Goal: Communication & Community: Answer question/provide support

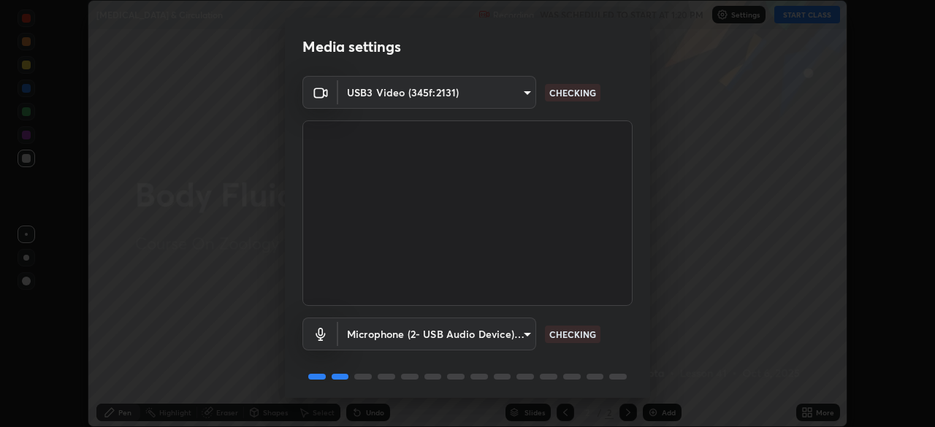
scroll to position [52, 0]
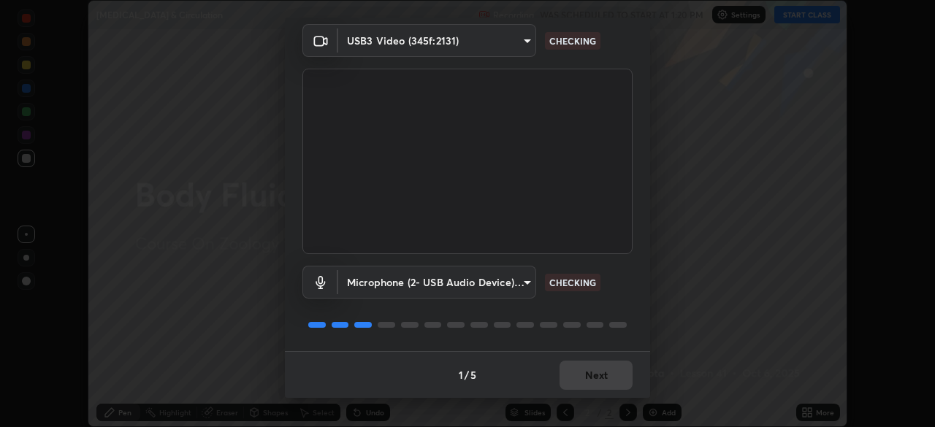
click at [591, 373] on div "1 / 5 Next" at bounding box center [467, 374] width 365 height 47
click at [590, 376] on div "1 / 5 Next" at bounding box center [467, 374] width 365 height 47
click at [586, 380] on div "1 / 5 Next" at bounding box center [467, 374] width 365 height 47
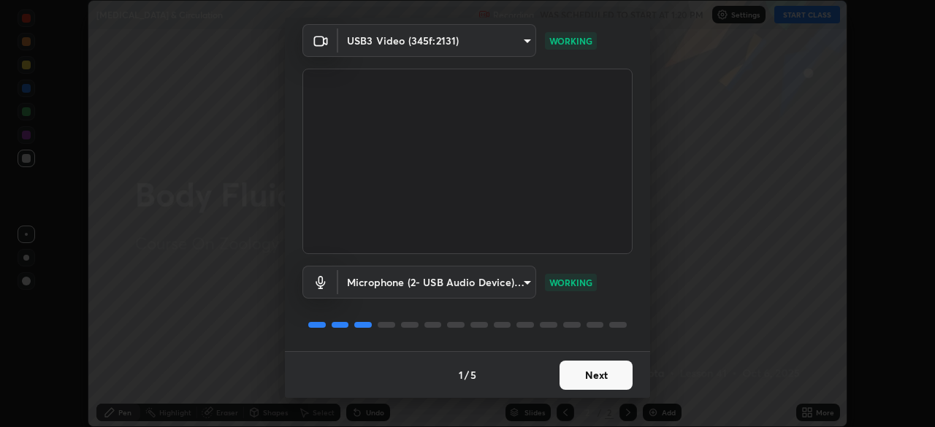
click at [596, 377] on button "Next" at bounding box center [596, 375] width 73 height 29
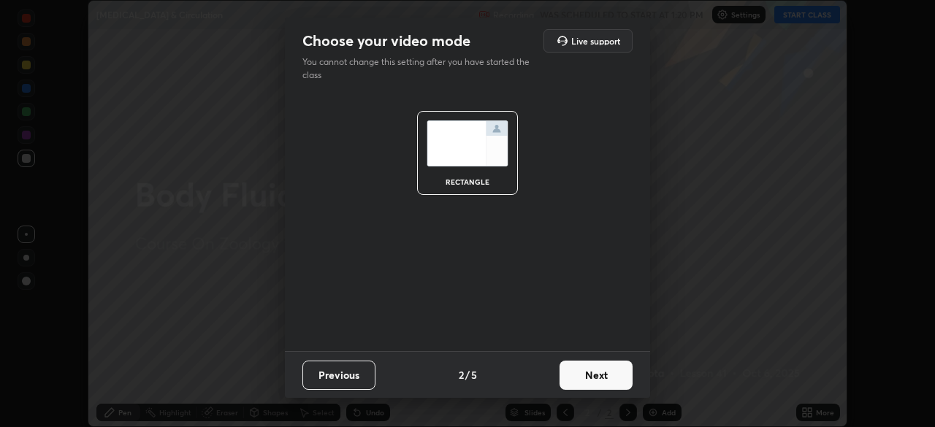
click at [595, 368] on button "Next" at bounding box center [596, 375] width 73 height 29
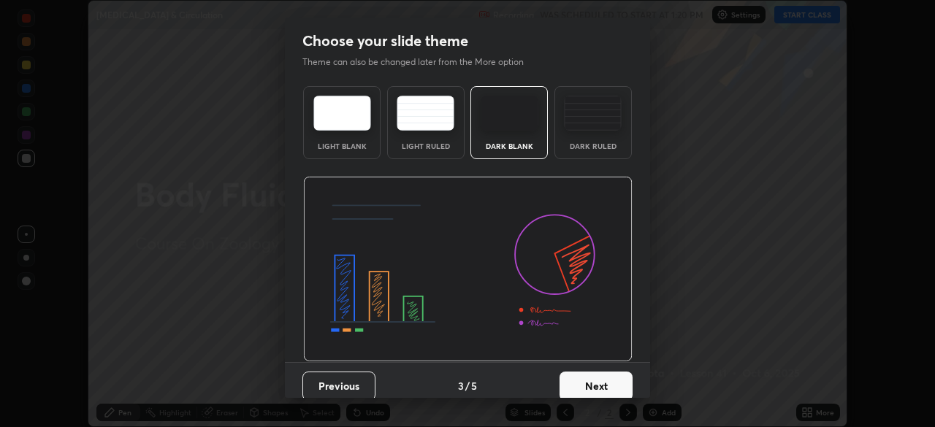
click at [598, 373] on button "Next" at bounding box center [596, 386] width 73 height 29
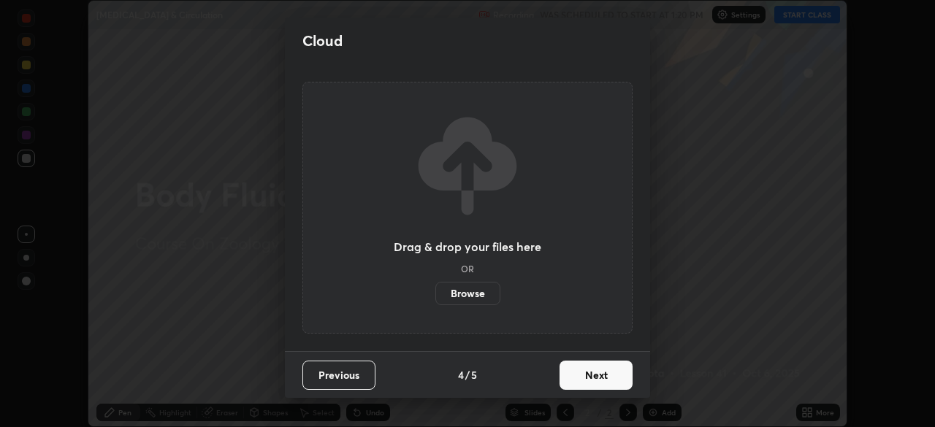
click at [599, 379] on button "Next" at bounding box center [596, 375] width 73 height 29
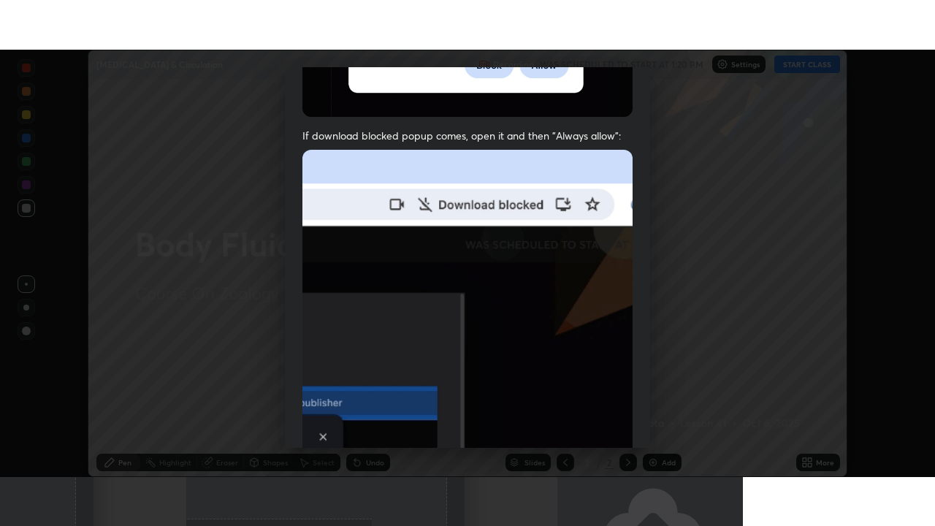
scroll to position [350, 0]
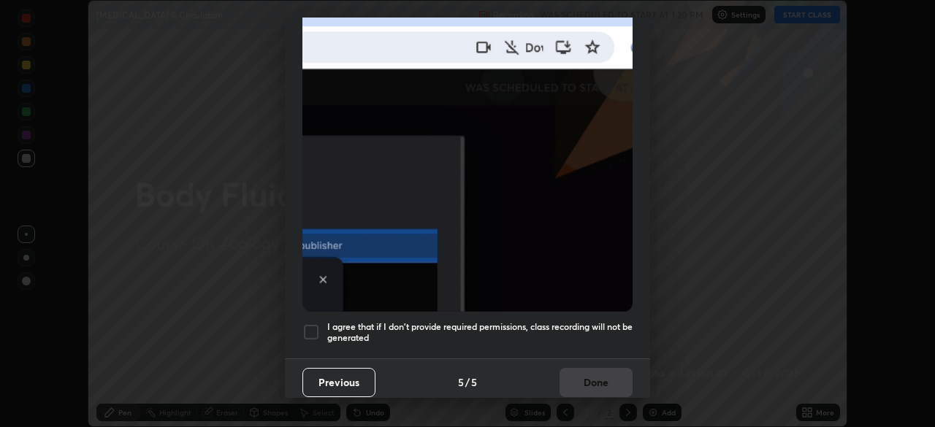
click at [306, 324] on div at bounding box center [312, 333] width 18 height 18
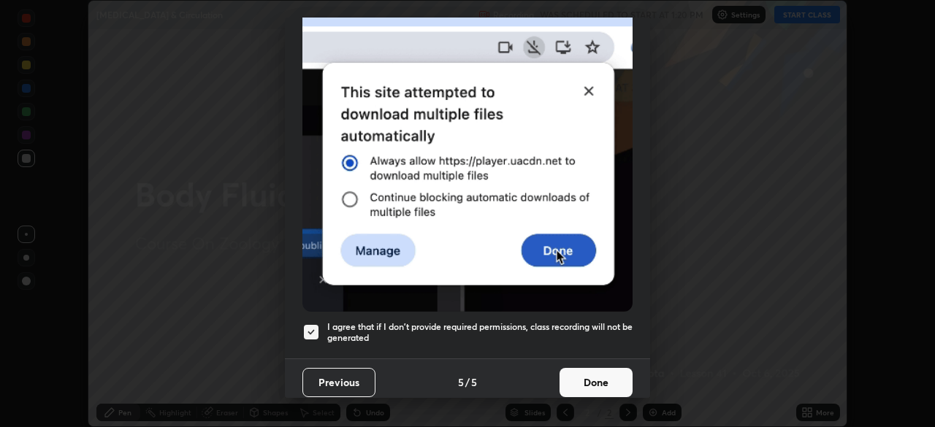
click at [588, 370] on button "Done" at bounding box center [596, 382] width 73 height 29
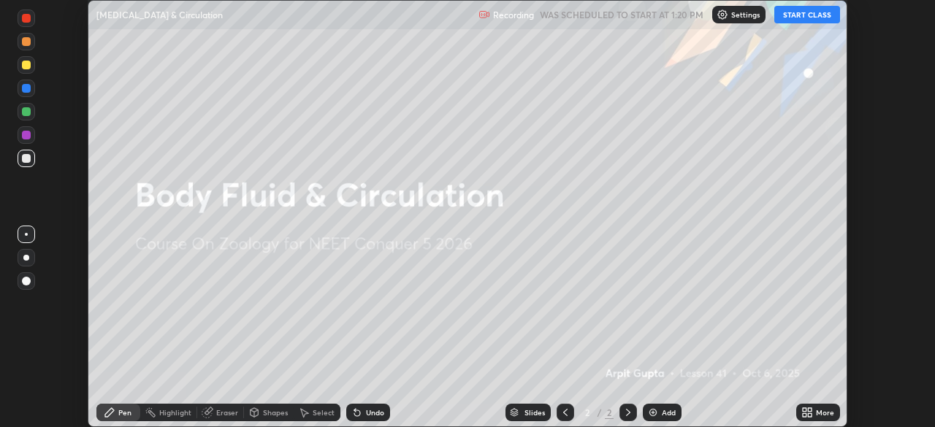
click at [814, 413] on div "More" at bounding box center [819, 413] width 44 height 18
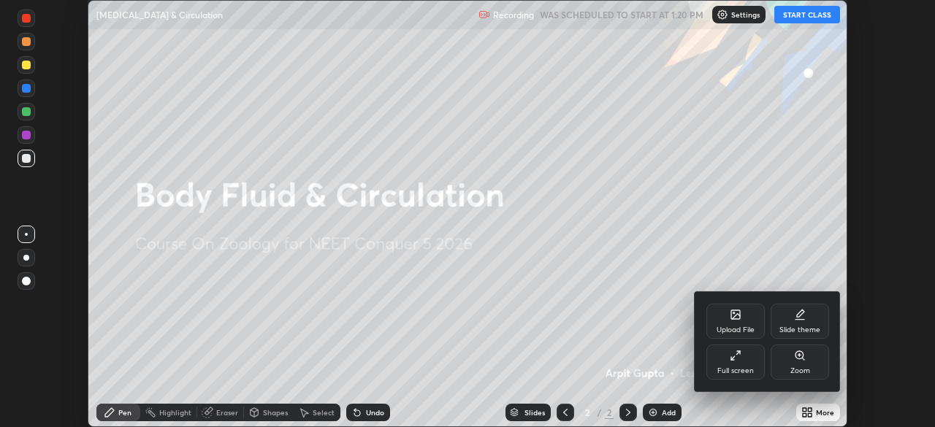
click at [747, 363] on div "Full screen" at bounding box center [736, 362] width 58 height 35
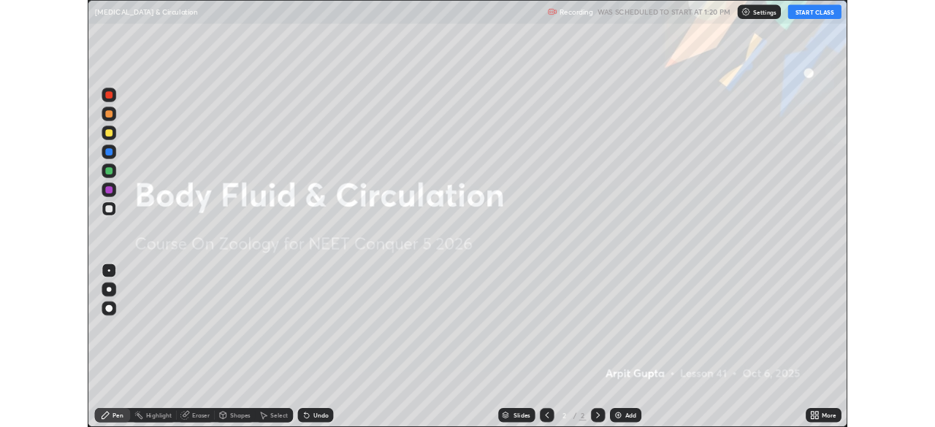
scroll to position [526, 935]
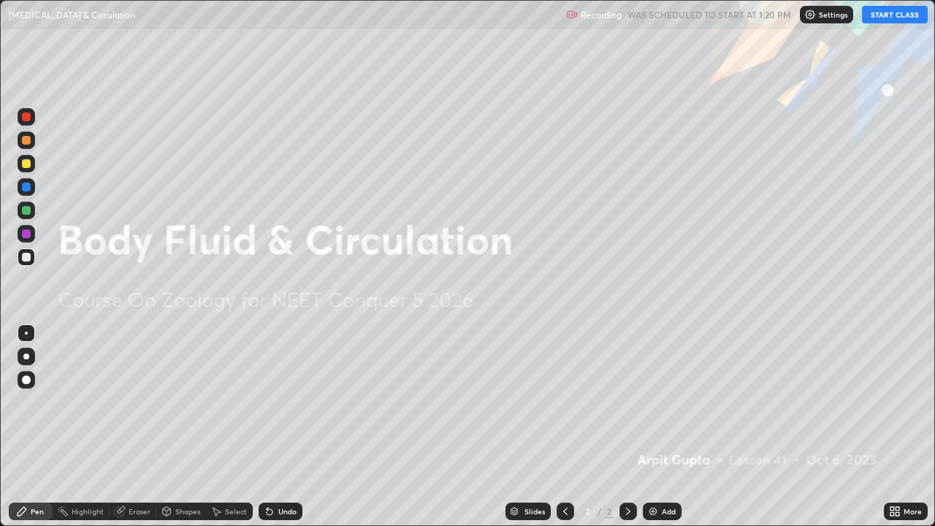
click at [886, 12] on button "START CLASS" at bounding box center [895, 15] width 66 height 18
click at [894, 427] on icon at bounding box center [893, 514] width 4 height 4
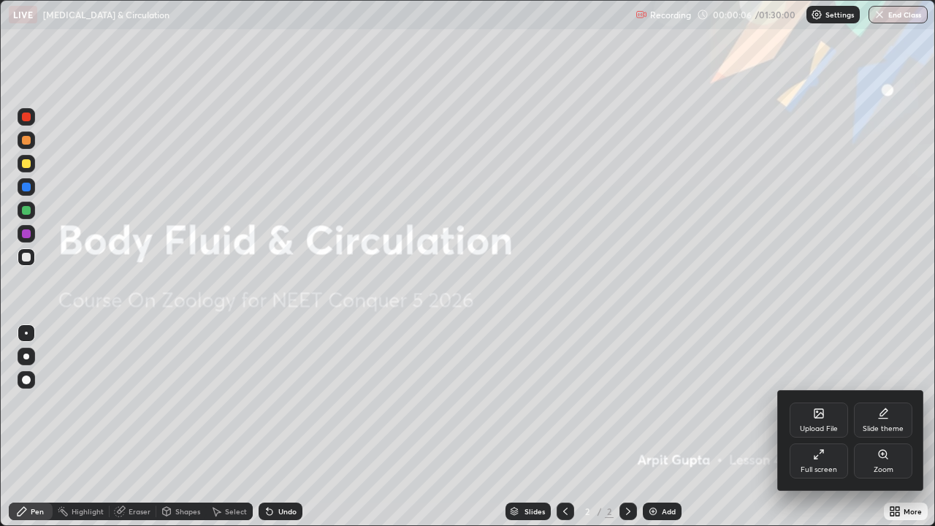
click at [821, 427] on div "Upload File" at bounding box center [819, 428] width 38 height 7
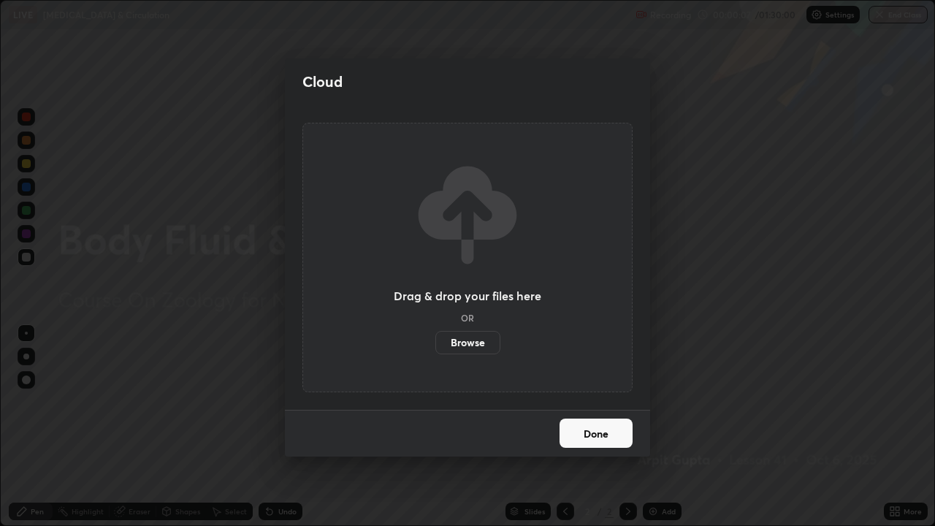
click at [456, 346] on label "Browse" at bounding box center [468, 342] width 65 height 23
click at [436, 346] on input "Browse" at bounding box center [436, 342] width 0 height 23
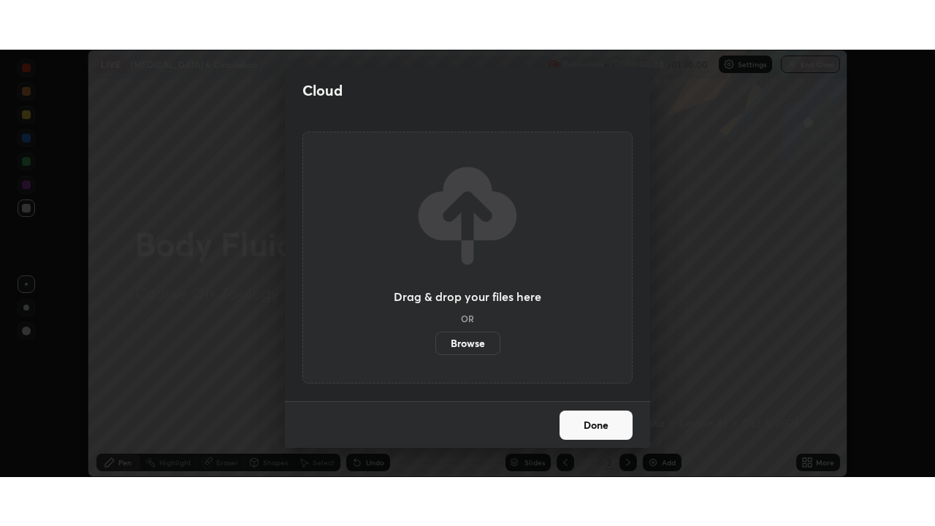
scroll to position [72646, 72138]
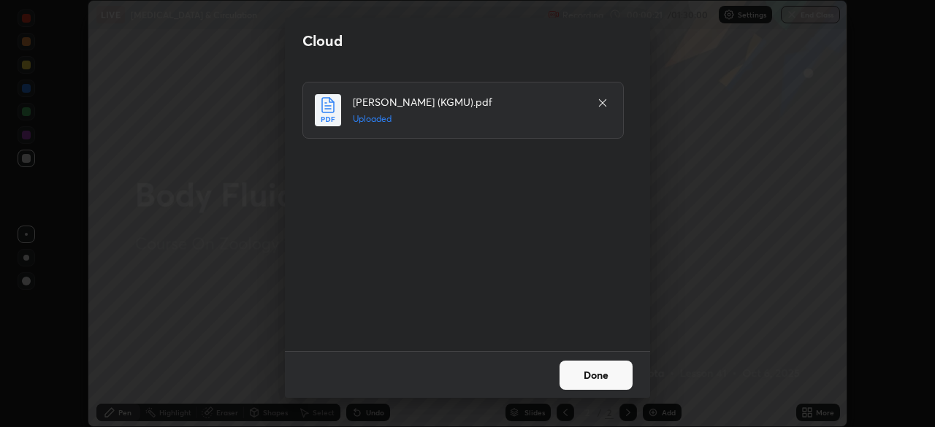
click at [592, 369] on button "Done" at bounding box center [596, 375] width 73 height 29
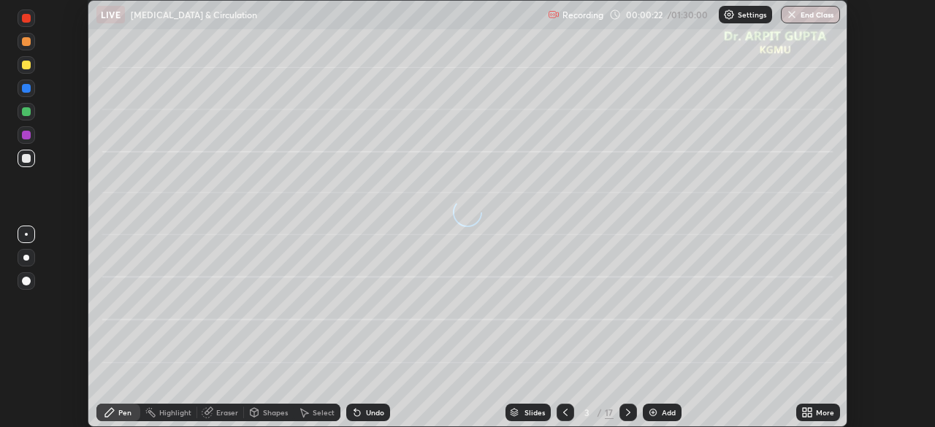
click at [564, 413] on icon at bounding box center [566, 413] width 12 height 12
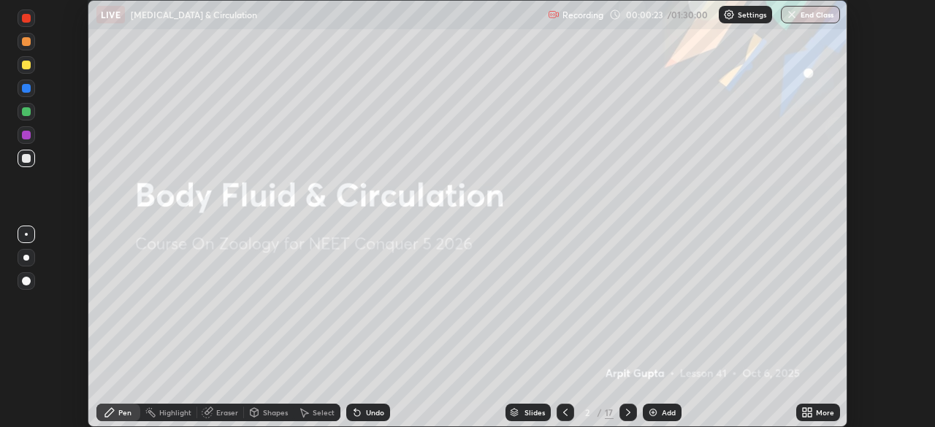
click at [805, 415] on icon at bounding box center [805, 416] width 4 height 4
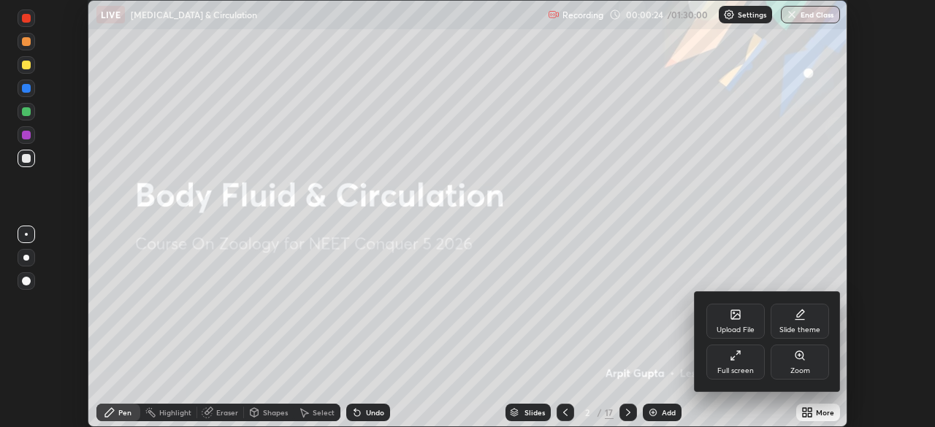
click at [731, 368] on div "Full screen" at bounding box center [736, 371] width 37 height 7
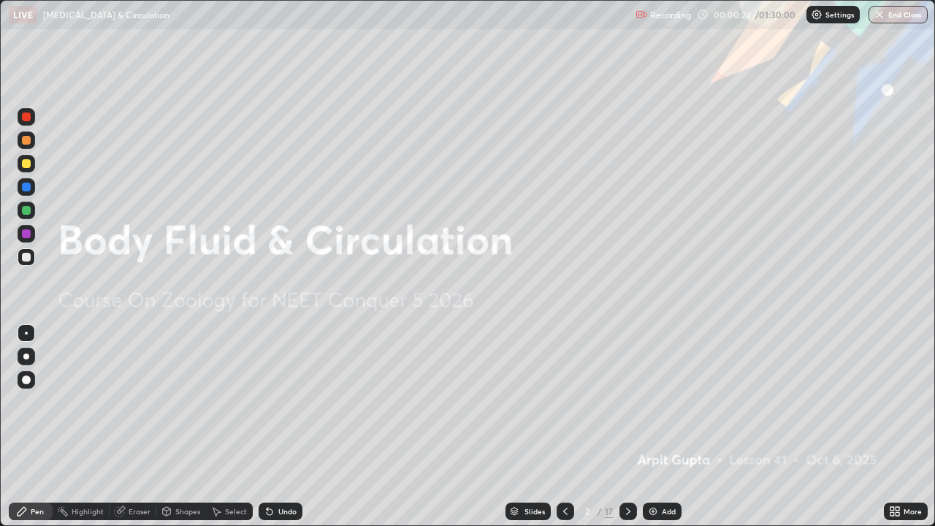
scroll to position [526, 935]
click at [627, 427] on icon at bounding box center [629, 512] width 12 height 12
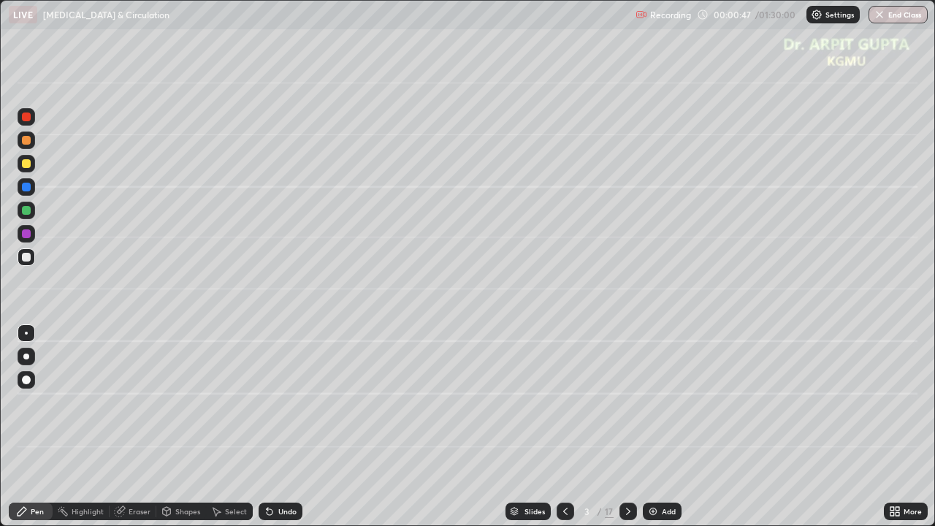
click at [25, 164] on div at bounding box center [26, 163] width 9 height 9
click at [26, 379] on div at bounding box center [26, 380] width 9 height 9
click at [26, 357] on div at bounding box center [26, 357] width 6 height 6
click at [27, 210] on div at bounding box center [26, 210] width 9 height 9
click at [267, 427] on icon at bounding box center [270, 512] width 6 height 6
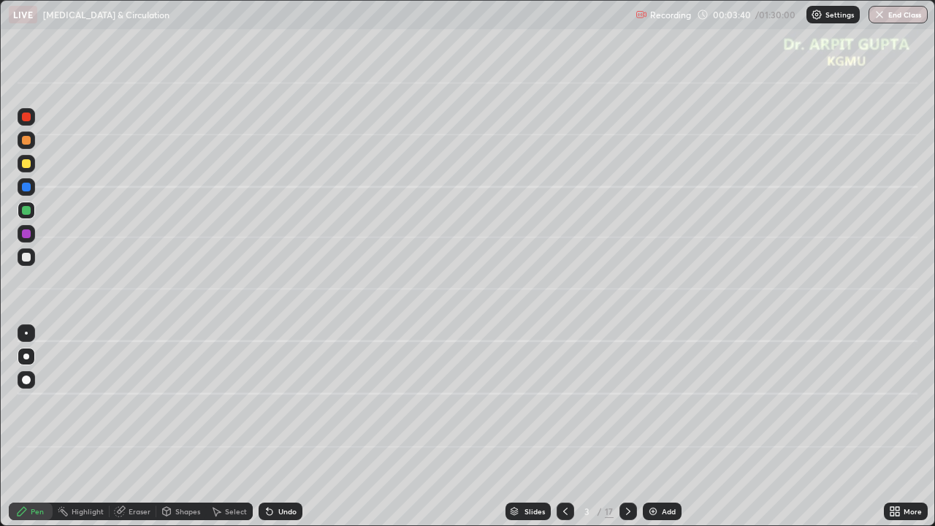
click at [28, 259] on div at bounding box center [26, 257] width 9 height 9
click at [29, 256] on div at bounding box center [26, 257] width 9 height 9
click at [142, 427] on div "Eraser" at bounding box center [140, 511] width 22 height 7
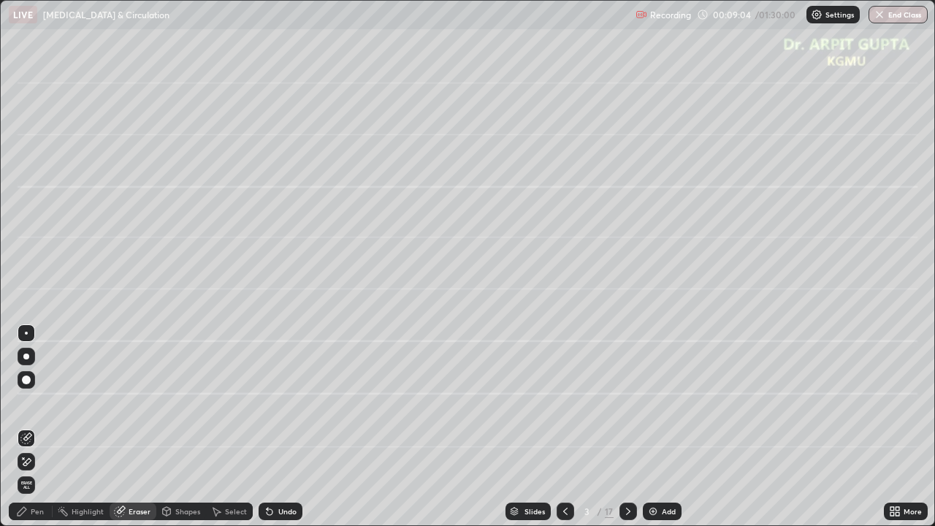
click at [37, 427] on div "Pen" at bounding box center [37, 511] width 13 height 7
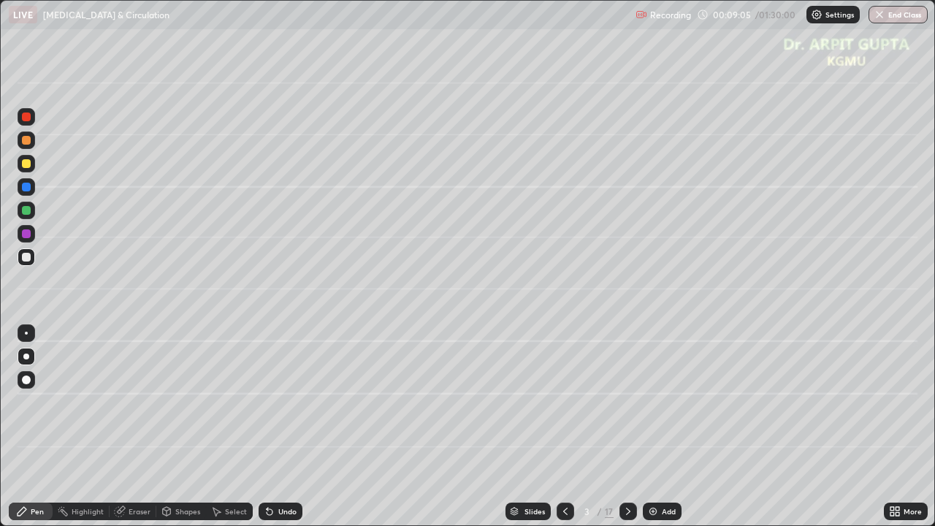
click at [26, 164] on div at bounding box center [26, 163] width 9 height 9
click at [27, 213] on div at bounding box center [26, 210] width 9 height 9
click at [28, 257] on div at bounding box center [26, 257] width 9 height 9
click at [29, 213] on div at bounding box center [26, 210] width 9 height 9
click at [628, 427] on icon at bounding box center [629, 512] width 12 height 12
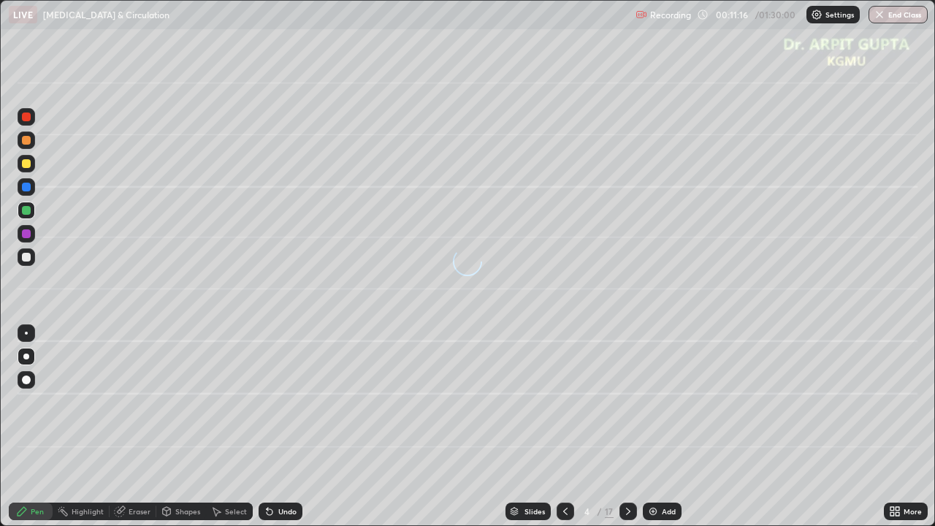
click at [566, 427] on icon at bounding box center [566, 512] width 12 height 12
click at [627, 427] on icon at bounding box center [629, 512] width 12 height 12
click at [26, 258] on div at bounding box center [26, 257] width 9 height 9
click at [267, 427] on icon at bounding box center [270, 512] width 6 height 6
click at [265, 427] on icon at bounding box center [270, 512] width 12 height 12
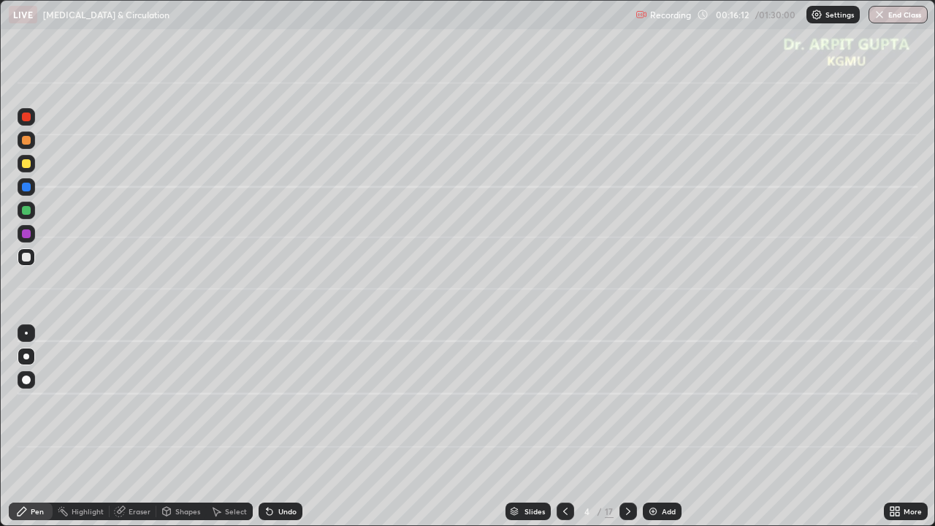
click at [275, 427] on div "Undo" at bounding box center [281, 512] width 44 height 18
click at [267, 427] on icon at bounding box center [270, 512] width 6 height 6
click at [20, 210] on div at bounding box center [27, 211] width 18 height 18
click at [32, 260] on div at bounding box center [27, 257] width 18 height 18
click at [32, 165] on div at bounding box center [27, 164] width 18 height 18
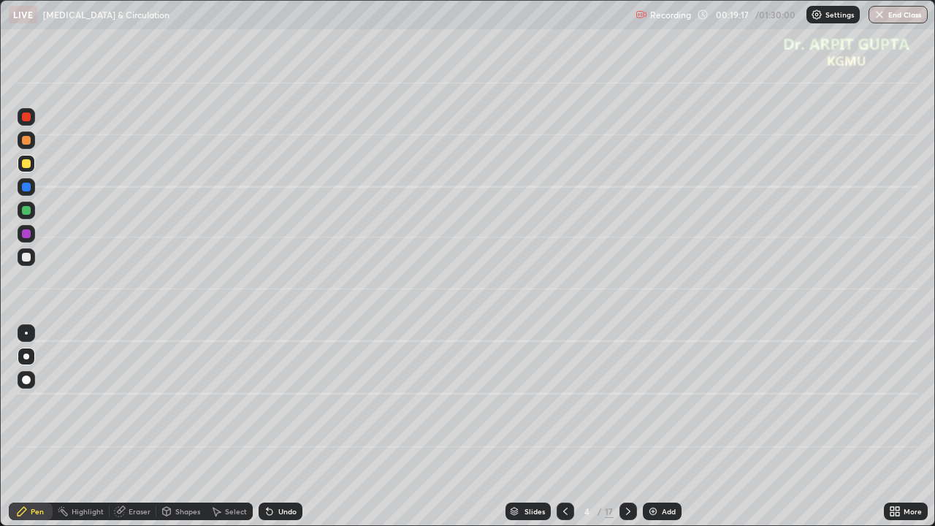
click at [273, 427] on icon at bounding box center [270, 512] width 12 height 12
click at [272, 427] on icon at bounding box center [270, 512] width 12 height 12
click at [267, 427] on icon at bounding box center [270, 512] width 6 height 6
click at [269, 427] on icon at bounding box center [270, 512] width 6 height 6
click at [271, 427] on icon at bounding box center [270, 512] width 12 height 12
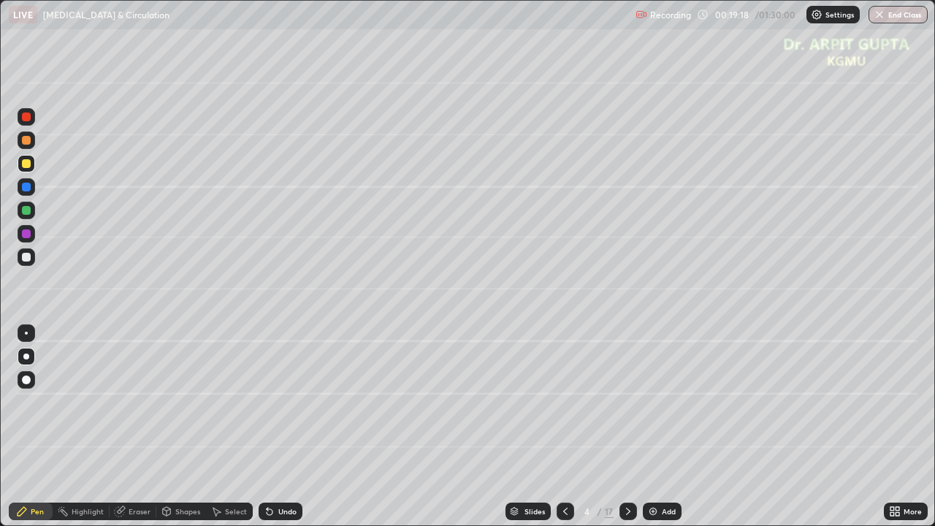
click at [270, 427] on icon at bounding box center [270, 512] width 12 height 12
click at [271, 427] on icon at bounding box center [270, 512] width 12 height 12
click at [628, 427] on icon at bounding box center [628, 511] width 4 height 7
click at [28, 213] on div at bounding box center [26, 210] width 9 height 9
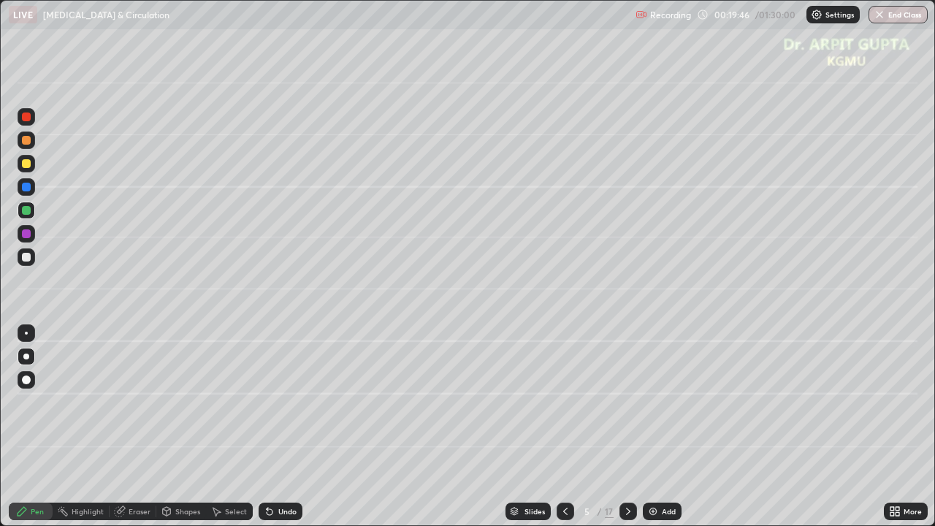
click at [270, 427] on icon at bounding box center [270, 512] width 12 height 12
click at [26, 188] on div at bounding box center [26, 187] width 9 height 9
click at [34, 167] on div at bounding box center [27, 164] width 18 height 18
click at [274, 427] on div "Undo" at bounding box center [281, 512] width 44 height 18
click at [273, 427] on icon at bounding box center [270, 512] width 12 height 12
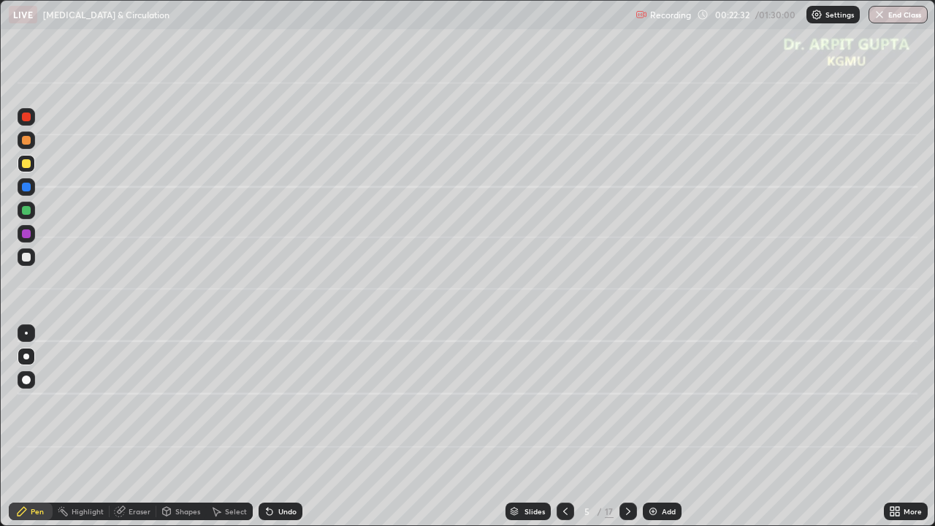
click at [26, 259] on div at bounding box center [26, 257] width 9 height 9
click at [28, 212] on div at bounding box center [26, 210] width 9 height 9
click at [27, 257] on div at bounding box center [26, 257] width 9 height 9
click at [565, 427] on icon at bounding box center [566, 512] width 12 height 12
click at [563, 427] on icon at bounding box center [566, 512] width 12 height 12
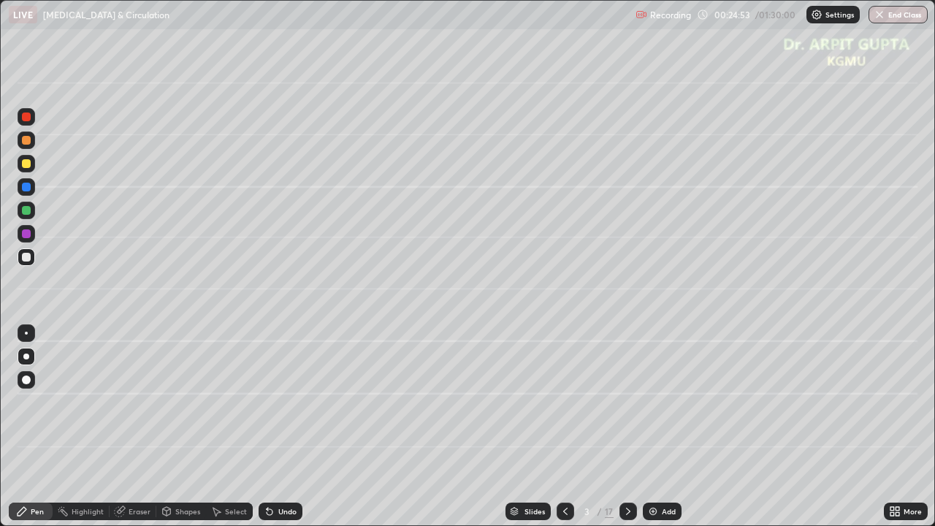
click at [566, 427] on icon at bounding box center [565, 511] width 4 height 7
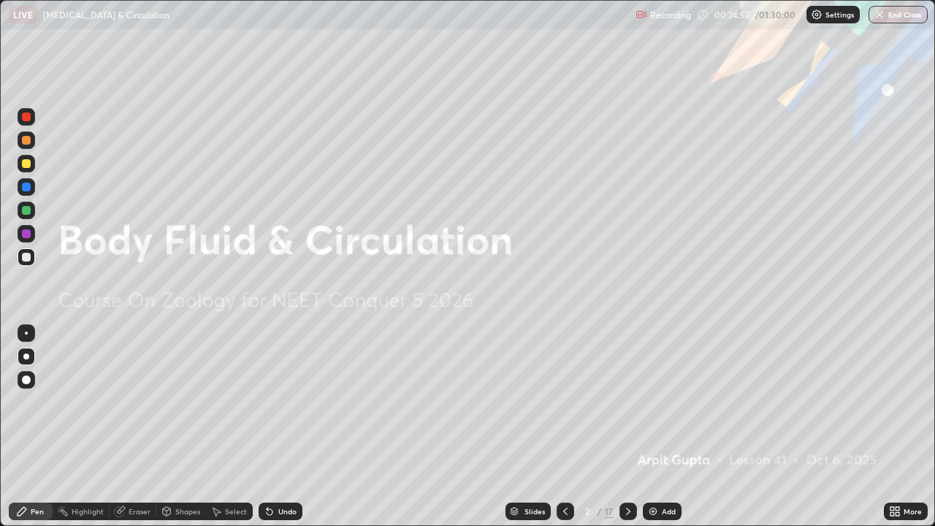
click at [627, 427] on icon at bounding box center [629, 512] width 12 height 12
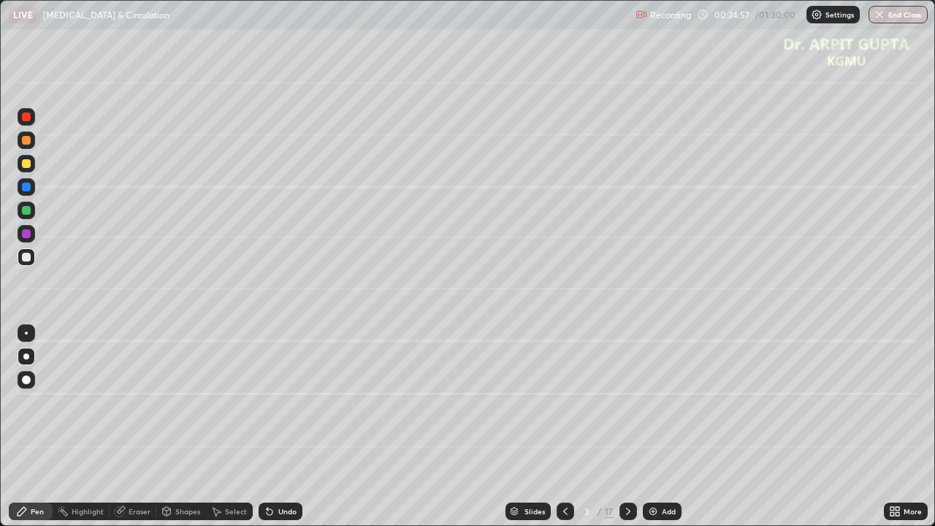
click at [627, 427] on icon at bounding box center [629, 512] width 12 height 12
click at [563, 427] on icon at bounding box center [566, 512] width 12 height 12
click at [628, 427] on icon at bounding box center [629, 512] width 12 height 12
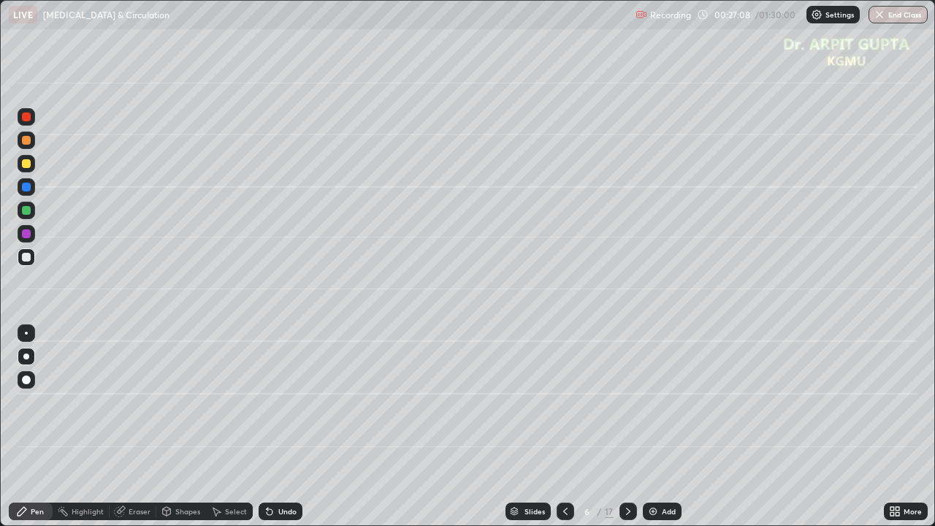
click at [28, 169] on div at bounding box center [27, 164] width 18 height 18
click at [25, 379] on div at bounding box center [26, 380] width 9 height 9
click at [26, 258] on div at bounding box center [26, 257] width 9 height 9
click at [26, 358] on div at bounding box center [26, 357] width 6 height 6
click at [29, 170] on div at bounding box center [27, 164] width 18 height 18
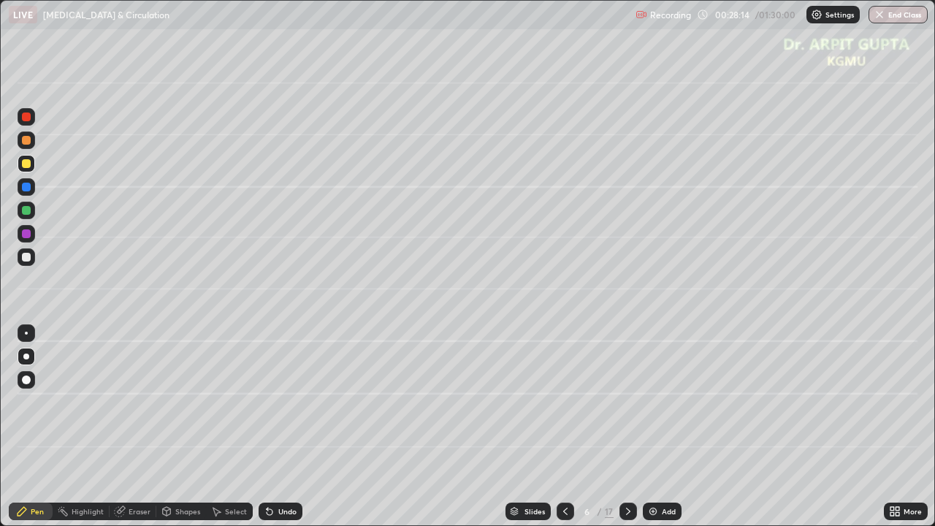
click at [29, 257] on div at bounding box center [26, 257] width 9 height 9
click at [26, 358] on div at bounding box center [26, 357] width 6 height 6
click at [29, 373] on div at bounding box center [27, 380] width 18 height 18
click at [28, 213] on div at bounding box center [26, 210] width 9 height 9
click at [26, 237] on div at bounding box center [26, 233] width 9 height 9
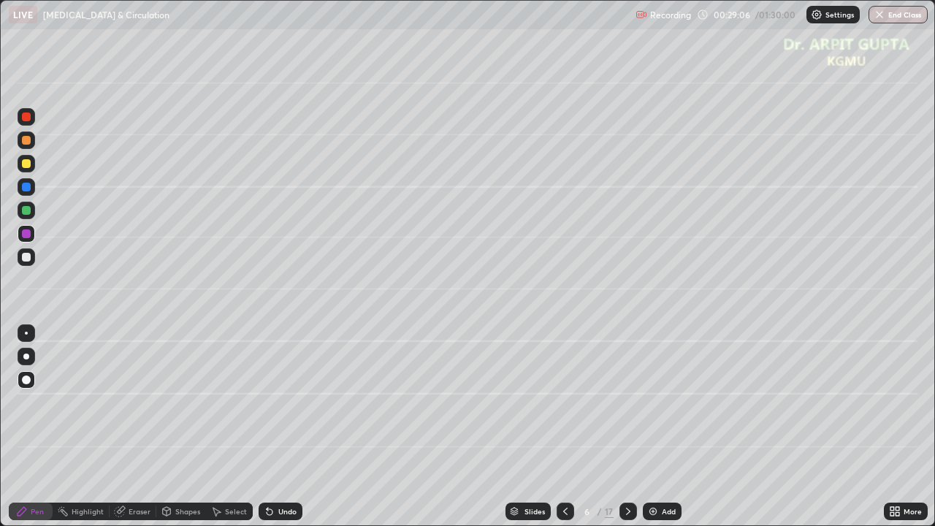
click at [32, 358] on div at bounding box center [27, 357] width 18 height 18
click at [28, 208] on div at bounding box center [26, 210] width 9 height 9
click at [34, 381] on div at bounding box center [27, 380] width 18 height 18
click at [31, 256] on div at bounding box center [27, 257] width 18 height 18
click at [26, 357] on div at bounding box center [26, 357] width 6 height 6
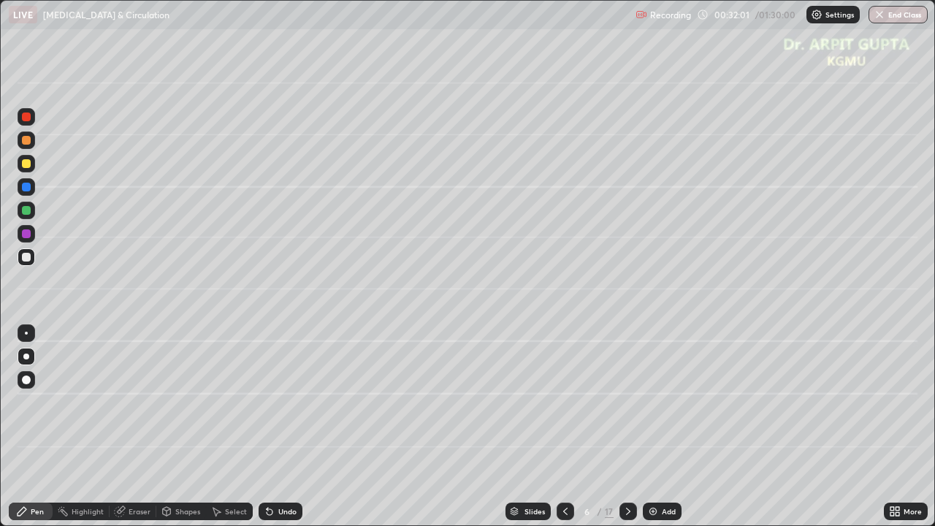
click at [267, 427] on icon at bounding box center [267, 508] width 1 height 1
click at [265, 427] on icon at bounding box center [270, 512] width 12 height 12
click at [267, 427] on icon at bounding box center [267, 508] width 1 height 1
click at [282, 427] on div "Undo" at bounding box center [281, 512] width 44 height 18
click at [280, 427] on div "Undo" at bounding box center [287, 511] width 18 height 7
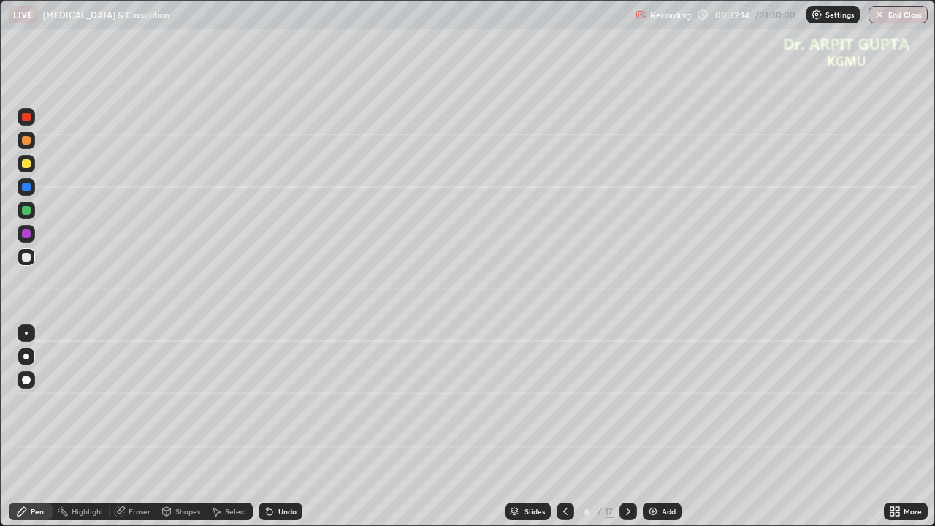
click at [281, 427] on div "Undo" at bounding box center [287, 511] width 18 height 7
click at [279, 427] on div "Undo" at bounding box center [287, 511] width 18 height 7
click at [278, 427] on div "Undo" at bounding box center [287, 511] width 18 height 7
click at [280, 427] on div "Undo" at bounding box center [287, 511] width 18 height 7
click at [277, 427] on div "Undo" at bounding box center [281, 512] width 44 height 18
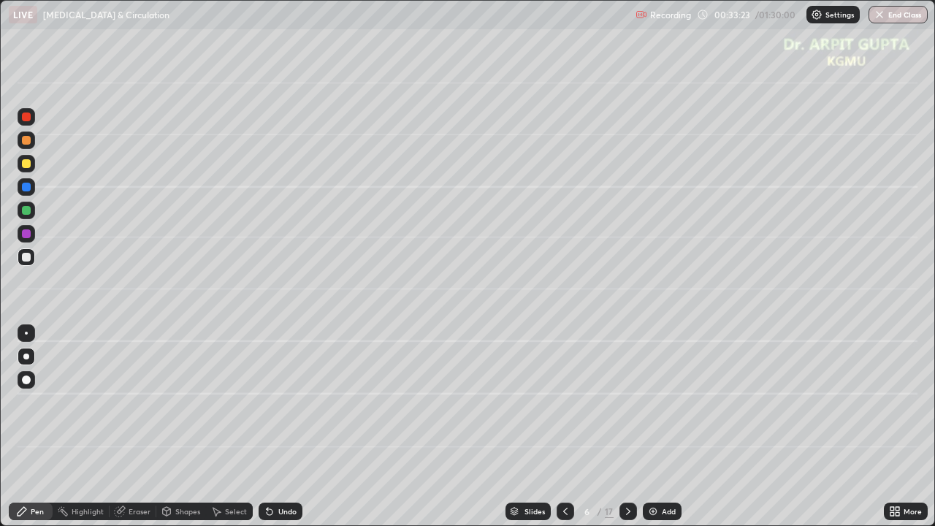
click at [628, 427] on icon at bounding box center [628, 511] width 4 height 7
click at [26, 166] on div at bounding box center [26, 163] width 9 height 9
click at [26, 216] on div at bounding box center [27, 211] width 18 height 18
click at [266, 427] on icon at bounding box center [270, 512] width 12 height 12
click at [267, 427] on icon at bounding box center [267, 508] width 1 height 1
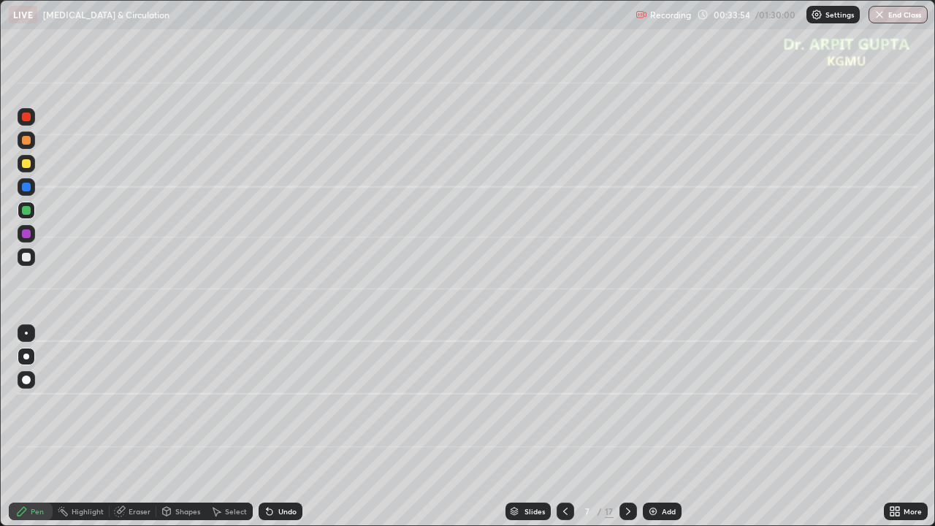
click at [267, 427] on icon at bounding box center [270, 512] width 6 height 6
click at [259, 427] on div "Undo" at bounding box center [281, 512] width 44 height 18
click at [260, 427] on div "Undo" at bounding box center [281, 512] width 44 height 18
click at [28, 188] on div at bounding box center [26, 187] width 9 height 9
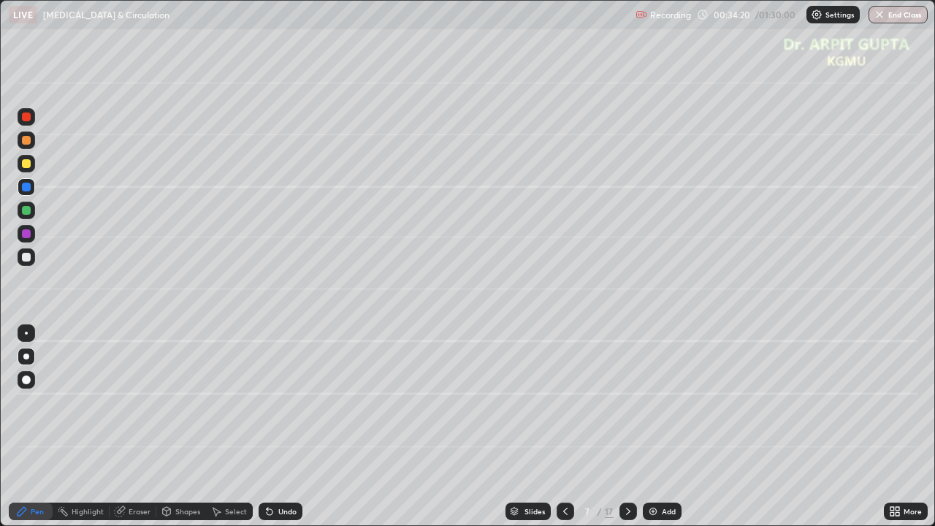
click at [27, 117] on div at bounding box center [26, 117] width 9 height 9
click at [27, 140] on div at bounding box center [26, 140] width 9 height 9
click at [24, 183] on div at bounding box center [26, 187] width 9 height 9
click at [28, 232] on div at bounding box center [26, 233] width 9 height 9
click at [267, 427] on icon at bounding box center [270, 512] width 6 height 6
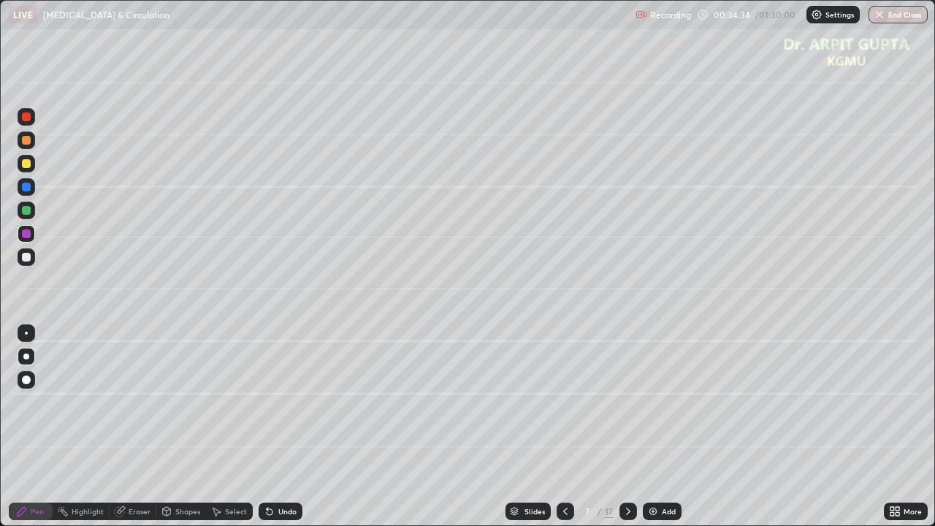
click at [267, 427] on icon at bounding box center [267, 508] width 1 height 1
click at [27, 186] on div at bounding box center [26, 187] width 9 height 9
click at [33, 190] on div at bounding box center [27, 187] width 18 height 18
click at [27, 165] on div at bounding box center [26, 163] width 9 height 9
click at [29, 189] on div at bounding box center [26, 187] width 9 height 9
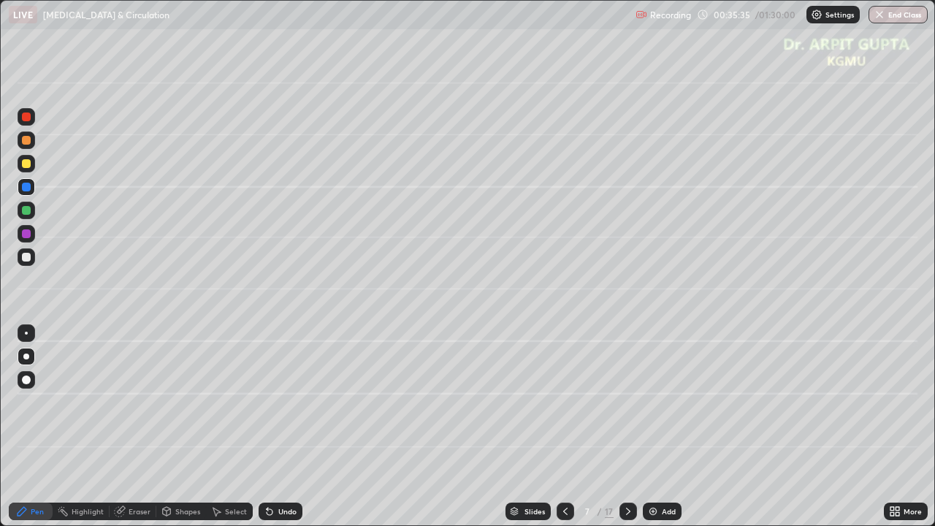
click at [23, 118] on div at bounding box center [26, 117] width 9 height 9
click at [26, 140] on div at bounding box center [26, 140] width 9 height 9
click at [29, 232] on div at bounding box center [26, 233] width 9 height 9
click at [29, 187] on div at bounding box center [26, 187] width 9 height 9
click at [26, 258] on div at bounding box center [26, 257] width 9 height 9
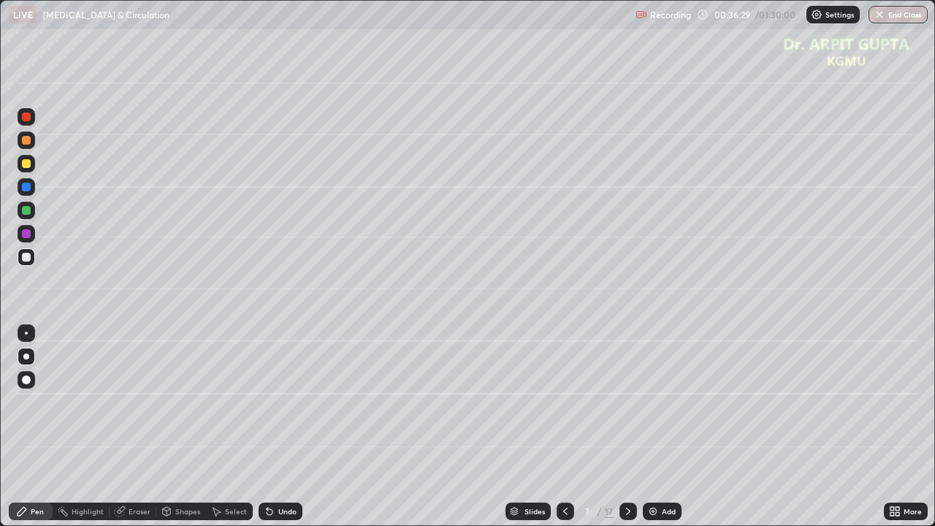
click at [27, 117] on div at bounding box center [26, 117] width 9 height 9
click at [27, 138] on div at bounding box center [26, 140] width 9 height 9
click at [28, 236] on div at bounding box center [26, 233] width 9 height 9
click at [32, 166] on div at bounding box center [27, 164] width 18 height 18
click at [27, 257] on div at bounding box center [26, 257] width 9 height 9
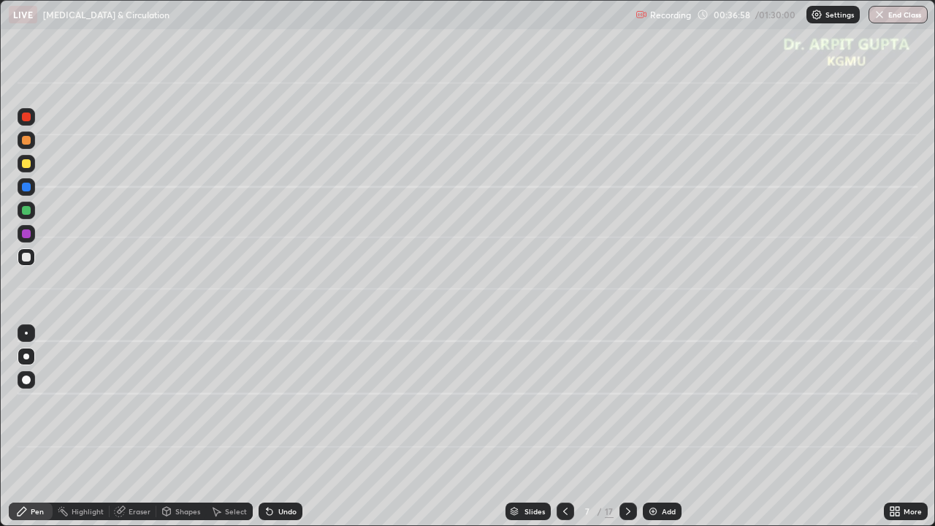
click at [27, 164] on div at bounding box center [26, 163] width 9 height 9
click at [27, 140] on div at bounding box center [26, 140] width 9 height 9
click at [564, 427] on icon at bounding box center [566, 512] width 12 height 12
click at [628, 427] on icon at bounding box center [629, 512] width 12 height 12
click at [25, 379] on div at bounding box center [26, 380] width 9 height 9
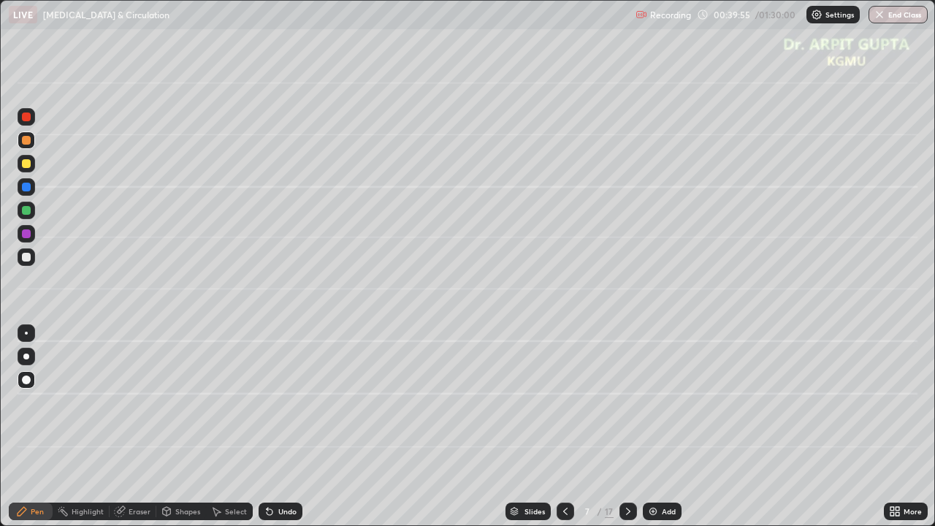
click at [25, 140] on div at bounding box center [26, 140] width 9 height 9
click at [628, 427] on icon at bounding box center [628, 511] width 4 height 7
click at [25, 164] on div at bounding box center [26, 163] width 9 height 9
click at [26, 357] on div at bounding box center [26, 357] width 6 height 6
click at [563, 427] on icon at bounding box center [566, 512] width 12 height 12
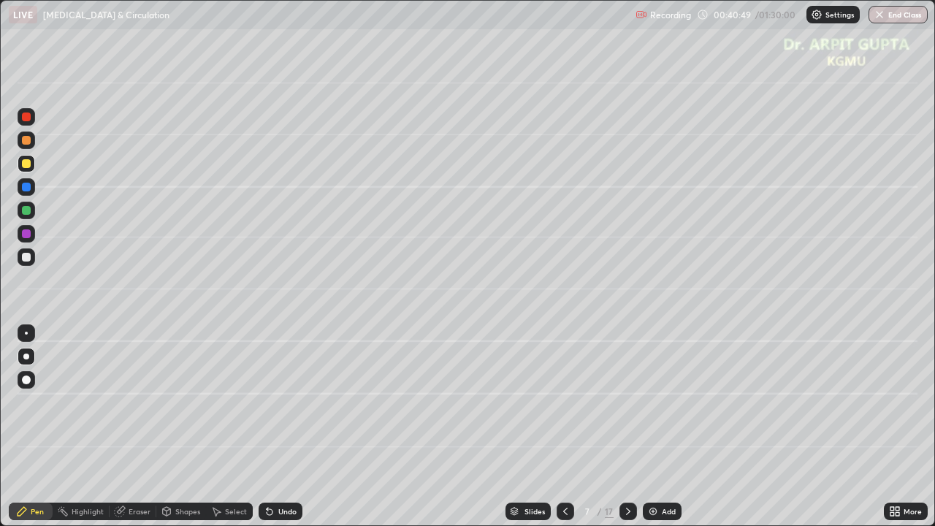
click at [626, 427] on icon at bounding box center [629, 512] width 12 height 12
click at [264, 427] on icon at bounding box center [270, 512] width 12 height 12
click at [267, 427] on icon at bounding box center [267, 508] width 1 height 1
click at [28, 214] on div at bounding box center [26, 210] width 9 height 9
click at [30, 258] on div at bounding box center [26, 257] width 9 height 9
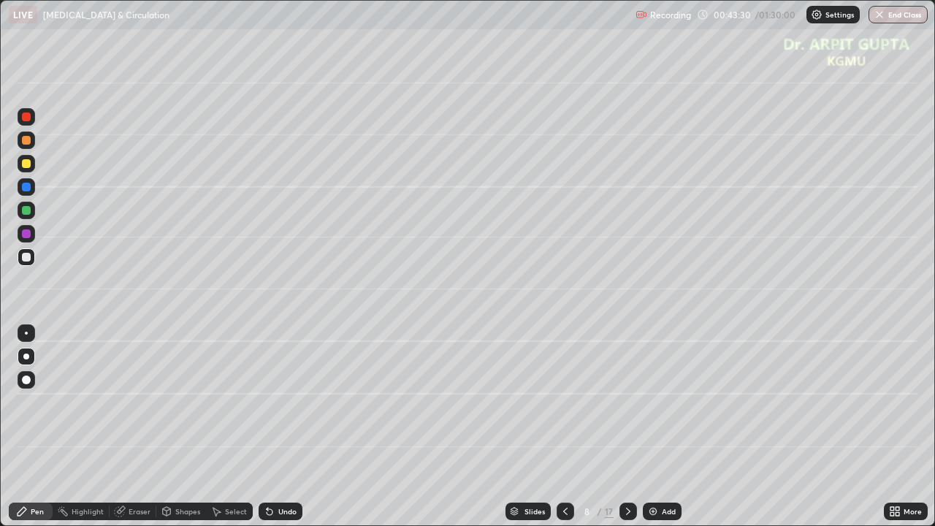
click at [28, 212] on div at bounding box center [26, 210] width 9 height 9
click at [32, 145] on div at bounding box center [27, 141] width 18 height 18
click at [292, 427] on div "Undo" at bounding box center [287, 511] width 18 height 7
click at [285, 427] on div "Undo" at bounding box center [287, 511] width 18 height 7
click at [26, 141] on div at bounding box center [26, 140] width 9 height 9
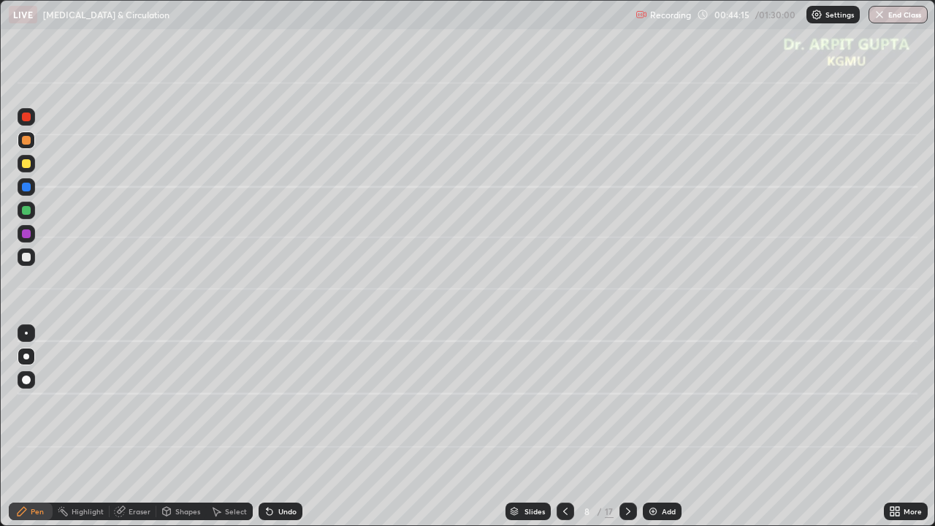
click at [24, 259] on div at bounding box center [26, 257] width 9 height 9
click at [26, 186] on div at bounding box center [26, 187] width 9 height 9
click at [28, 209] on div at bounding box center [26, 210] width 9 height 9
click at [29, 183] on div at bounding box center [26, 187] width 9 height 9
click at [31, 262] on div at bounding box center [27, 257] width 18 height 18
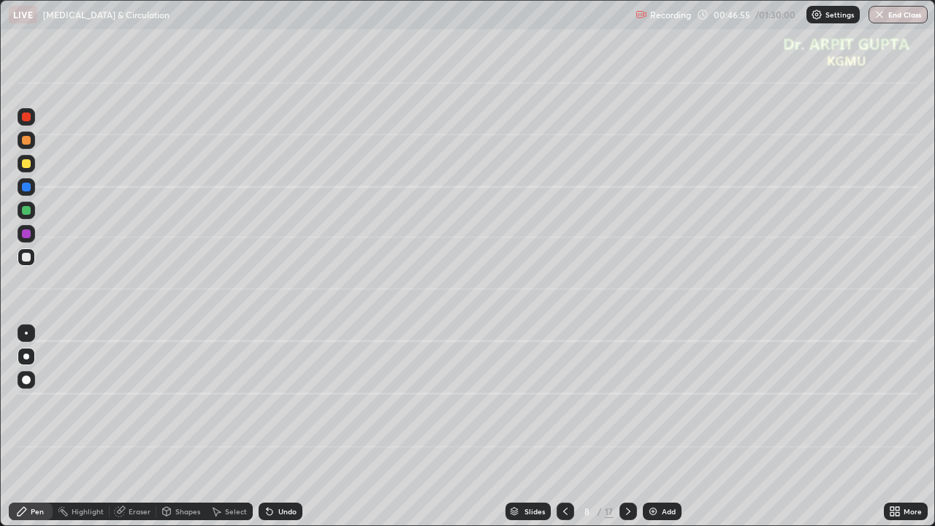
click at [278, 427] on div "Undo" at bounding box center [287, 511] width 18 height 7
click at [275, 427] on div "Undo" at bounding box center [281, 512] width 44 height 18
click at [277, 427] on div "Undo" at bounding box center [281, 512] width 44 height 18
click at [273, 427] on div "Undo" at bounding box center [281, 512] width 44 height 18
click at [269, 427] on div "Undo" at bounding box center [281, 512] width 44 height 18
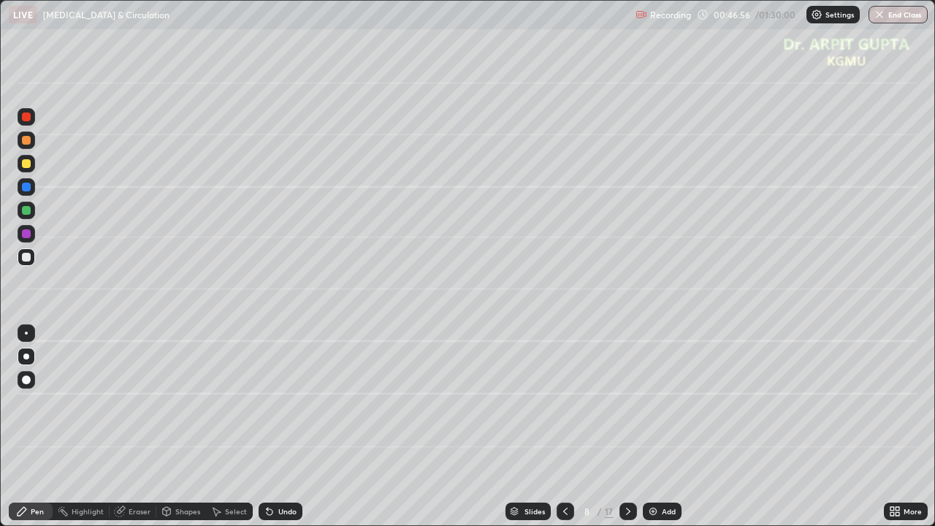
click at [267, 427] on icon at bounding box center [270, 512] width 6 height 6
click at [278, 427] on div "Undo" at bounding box center [287, 511] width 18 height 7
click at [279, 427] on div "Undo" at bounding box center [287, 511] width 18 height 7
click at [280, 427] on div "Undo" at bounding box center [281, 512] width 44 height 18
click at [276, 427] on div "Undo" at bounding box center [281, 512] width 44 height 18
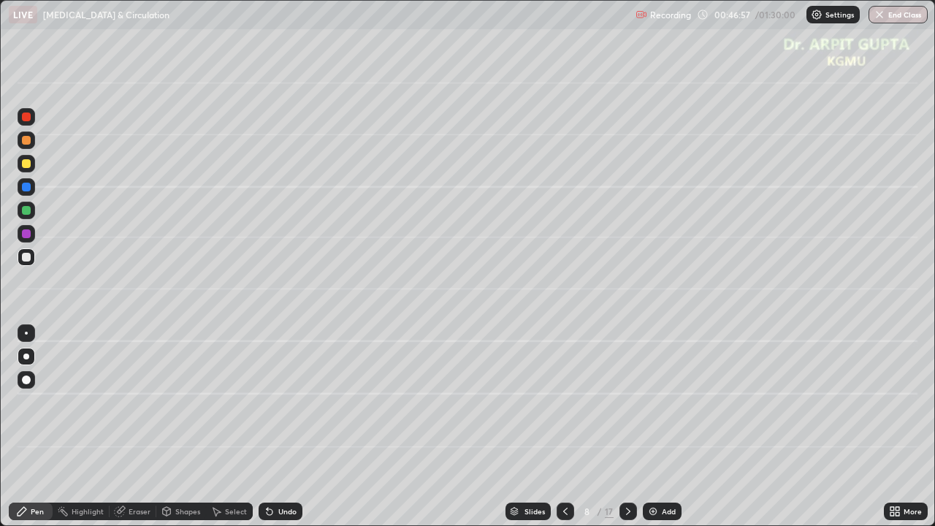
click at [275, 427] on div "Undo" at bounding box center [281, 512] width 44 height 18
click at [277, 427] on div "Undo" at bounding box center [281, 512] width 44 height 18
click at [273, 427] on div "Undo" at bounding box center [281, 512] width 44 height 18
click at [272, 427] on icon at bounding box center [270, 512] width 12 height 12
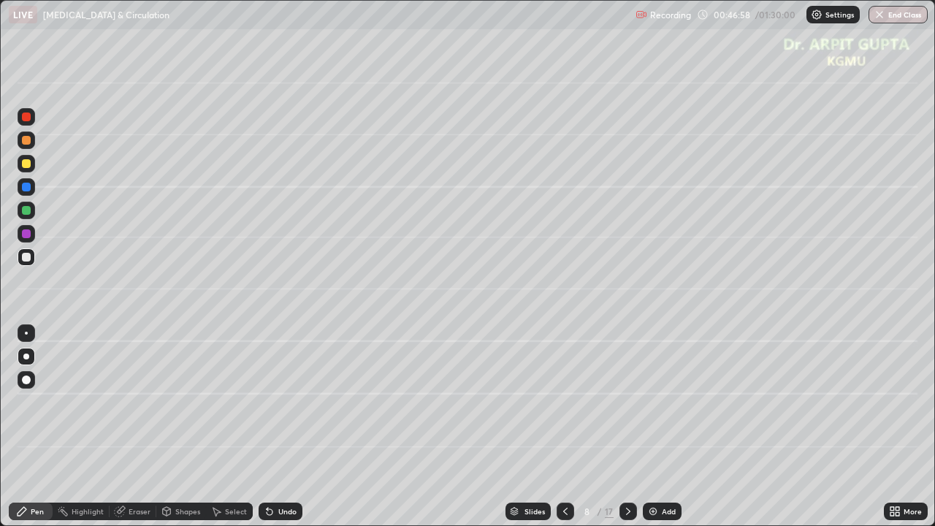
click at [272, 427] on icon at bounding box center [270, 512] width 12 height 12
click at [267, 427] on icon at bounding box center [270, 512] width 6 height 6
click at [269, 427] on icon at bounding box center [270, 512] width 6 height 6
click at [267, 427] on icon at bounding box center [270, 512] width 6 height 6
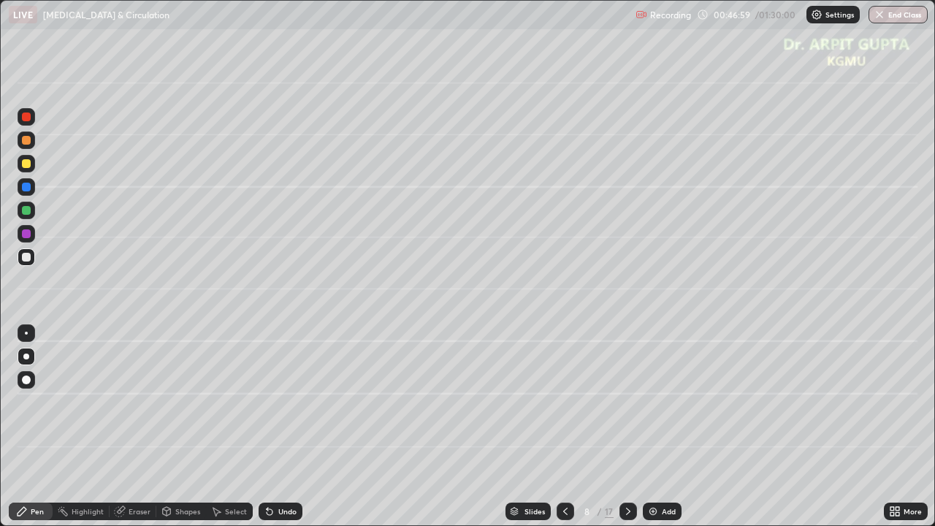
click at [267, 427] on icon at bounding box center [270, 512] width 6 height 6
click at [265, 427] on icon at bounding box center [270, 512] width 12 height 12
click at [267, 427] on icon at bounding box center [270, 512] width 6 height 6
click at [270, 427] on icon at bounding box center [270, 512] width 6 height 6
click at [269, 427] on icon at bounding box center [270, 512] width 6 height 6
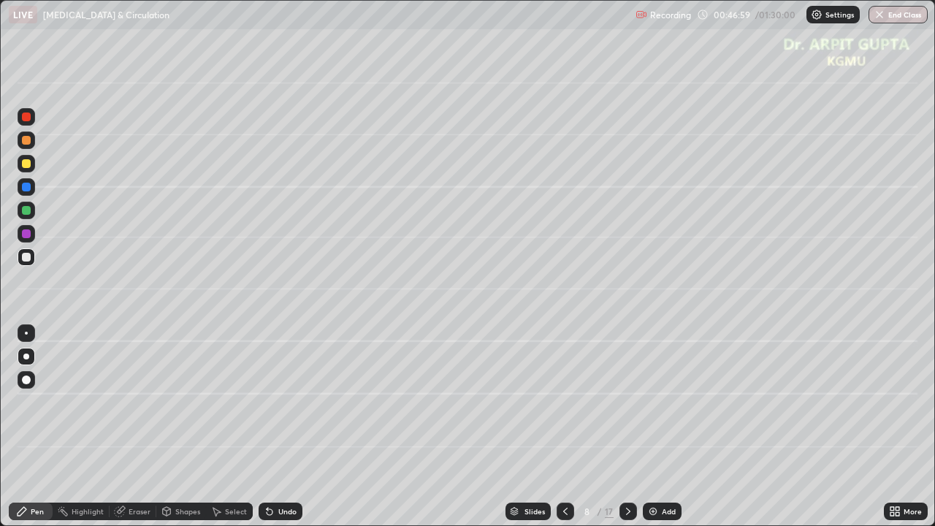
click at [268, 427] on icon at bounding box center [270, 512] width 6 height 6
click at [267, 427] on icon at bounding box center [270, 512] width 6 height 6
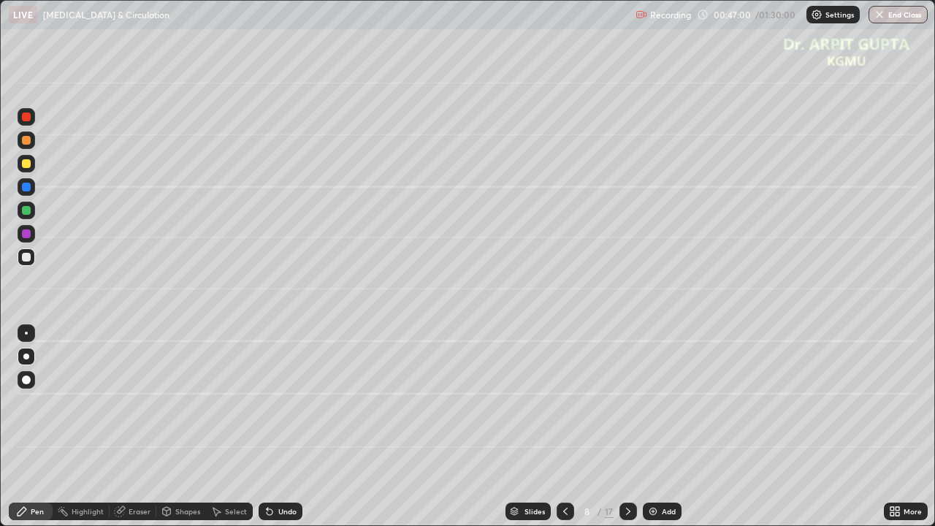
click at [271, 427] on icon at bounding box center [270, 512] width 12 height 12
click at [275, 427] on div "Undo" at bounding box center [281, 512] width 44 height 18
click at [267, 427] on icon at bounding box center [270, 512] width 6 height 6
click at [28, 259] on div at bounding box center [26, 257] width 9 height 9
click at [26, 186] on div at bounding box center [26, 187] width 9 height 9
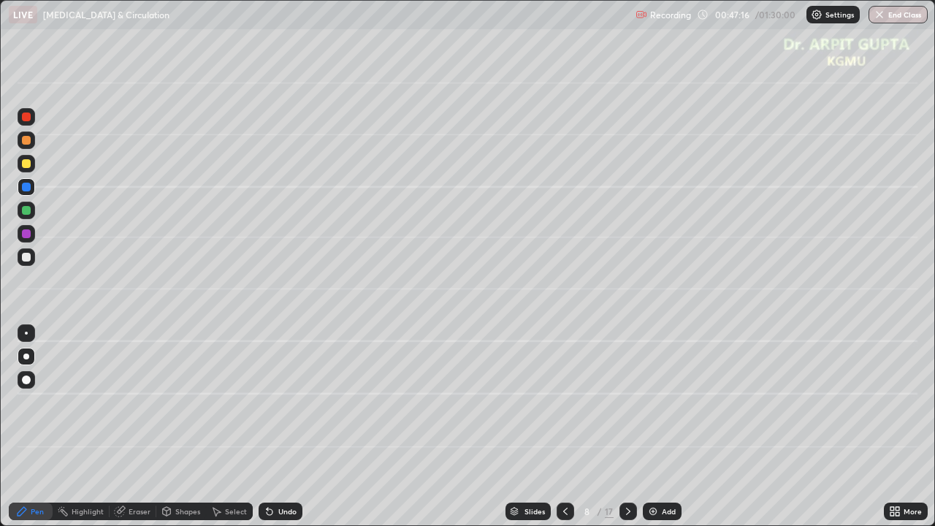
click at [627, 427] on icon at bounding box center [629, 512] width 12 height 12
click at [28, 264] on div at bounding box center [27, 257] width 18 height 18
click at [28, 213] on div at bounding box center [26, 210] width 9 height 9
click at [28, 256] on div at bounding box center [26, 257] width 9 height 9
click at [26, 211] on div at bounding box center [26, 210] width 9 height 9
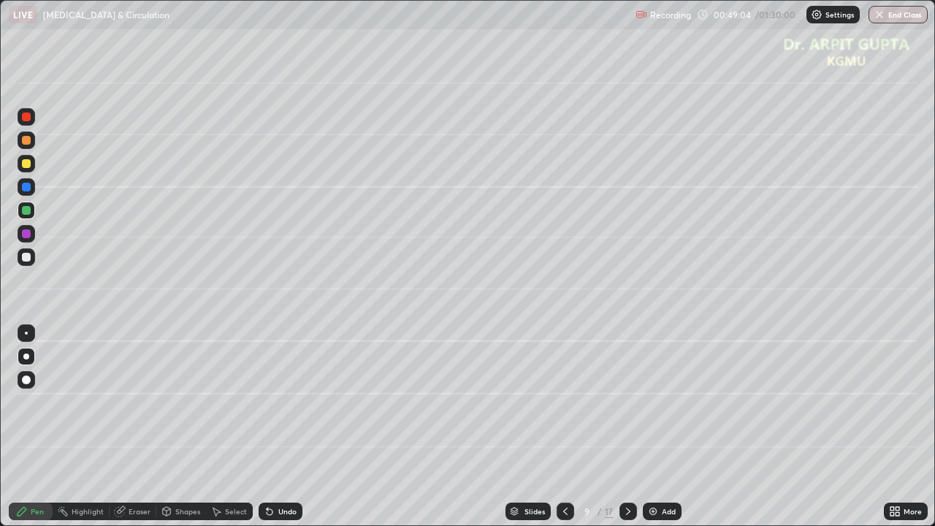
click at [267, 427] on icon at bounding box center [270, 512] width 6 height 6
click at [267, 427] on icon at bounding box center [267, 508] width 1 height 1
click at [26, 256] on div at bounding box center [26, 257] width 9 height 9
click at [30, 211] on div at bounding box center [26, 210] width 9 height 9
click at [25, 255] on div at bounding box center [26, 257] width 9 height 9
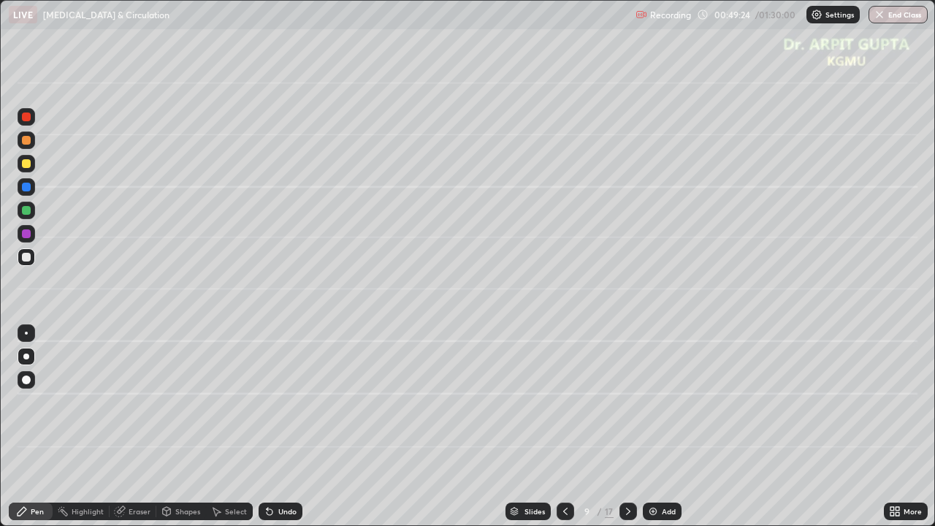
click at [29, 208] on div at bounding box center [26, 210] width 9 height 9
click at [284, 427] on div "Undo" at bounding box center [287, 511] width 18 height 7
click at [278, 427] on div "Undo" at bounding box center [287, 511] width 18 height 7
click at [275, 427] on div "Undo" at bounding box center [281, 512] width 44 height 18
click at [274, 427] on div "Undo" at bounding box center [281, 512] width 44 height 18
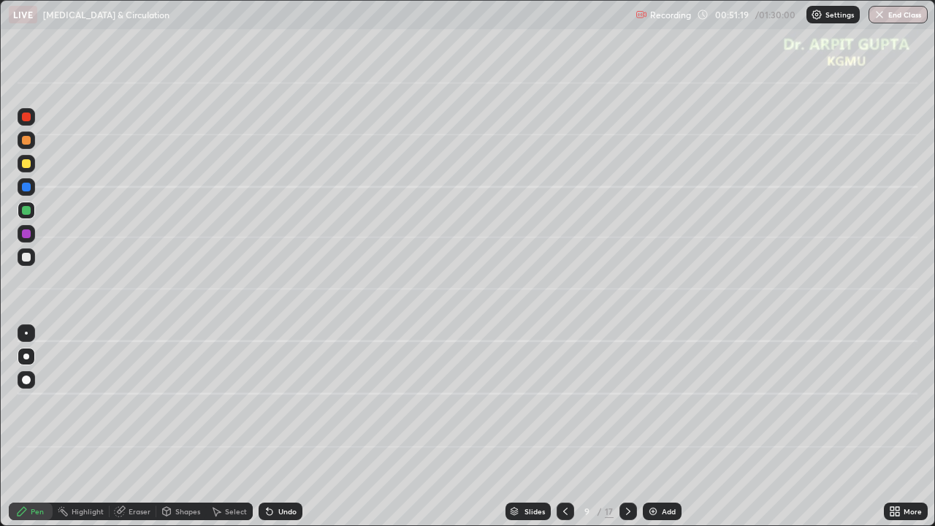
click at [267, 427] on icon at bounding box center [267, 508] width 1 height 1
click at [267, 427] on icon at bounding box center [270, 512] width 6 height 6
click at [294, 427] on div "Undo" at bounding box center [281, 512] width 44 height 18
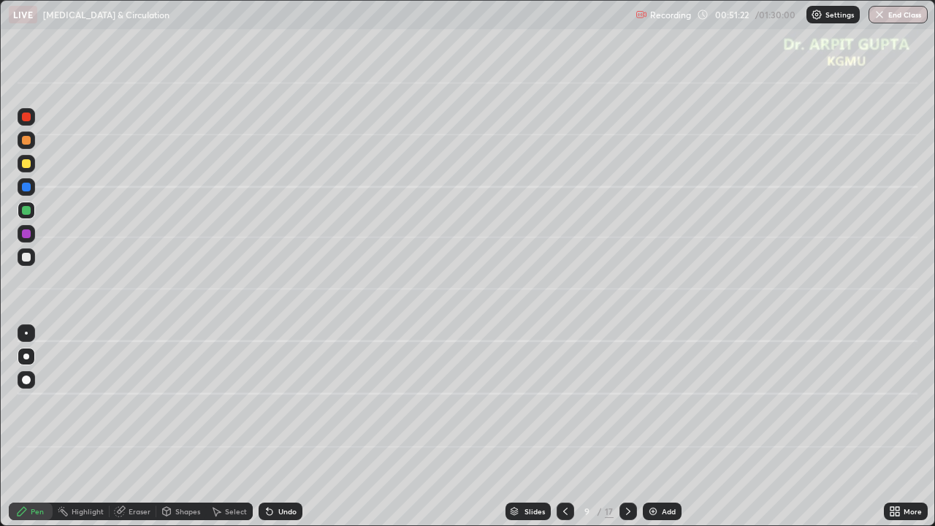
click at [290, 427] on div "Undo" at bounding box center [281, 512] width 44 height 18
click at [566, 427] on icon at bounding box center [565, 511] width 4 height 7
click at [627, 427] on icon at bounding box center [629, 512] width 12 height 12
click at [27, 159] on div at bounding box center [26, 163] width 9 height 9
click at [623, 427] on icon at bounding box center [629, 512] width 12 height 12
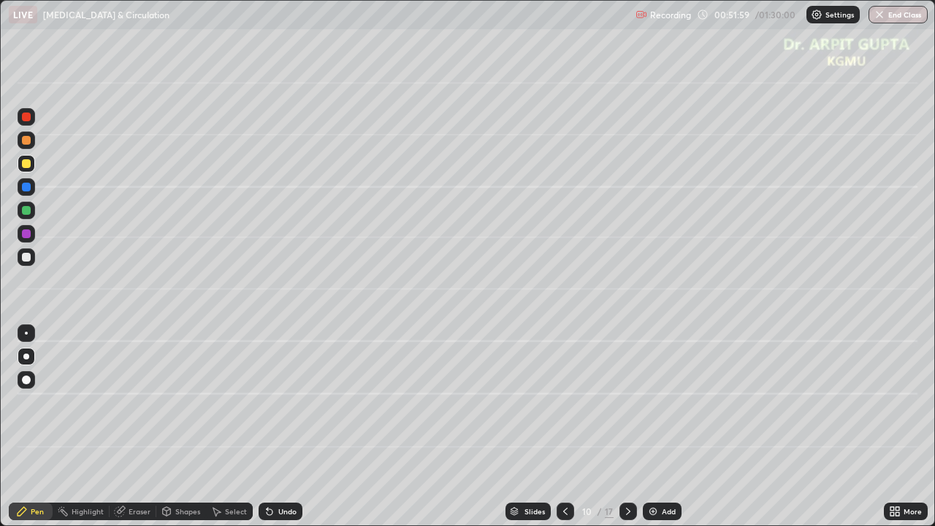
click at [26, 210] on div at bounding box center [26, 210] width 9 height 9
click at [26, 357] on div at bounding box center [26, 357] width 6 height 6
click at [29, 142] on div at bounding box center [26, 140] width 9 height 9
click at [27, 257] on div at bounding box center [26, 257] width 9 height 9
click at [30, 210] on div at bounding box center [26, 210] width 9 height 9
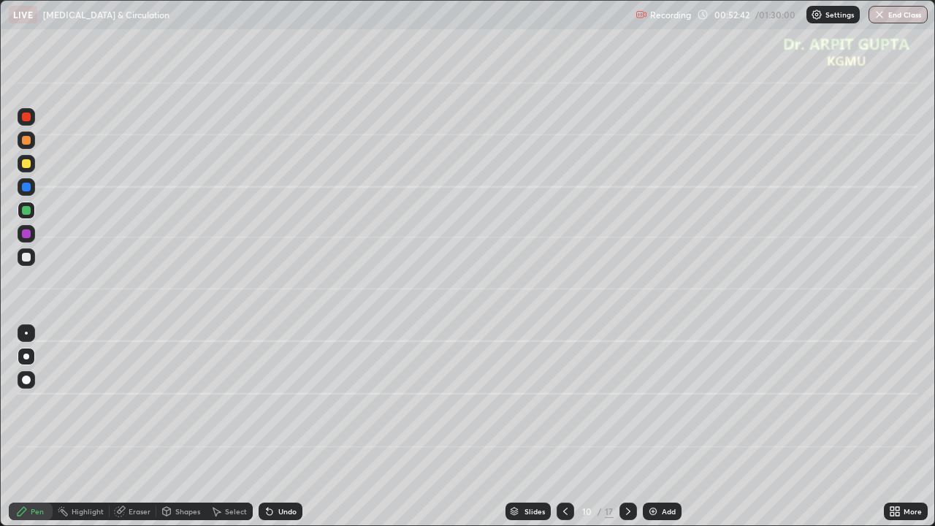
click at [22, 377] on div at bounding box center [27, 380] width 18 height 18
click at [23, 257] on div at bounding box center [26, 257] width 9 height 9
click at [31, 256] on div at bounding box center [27, 257] width 18 height 18
click at [31, 349] on div at bounding box center [27, 357] width 18 height 18
click at [26, 258] on div at bounding box center [26, 257] width 9 height 9
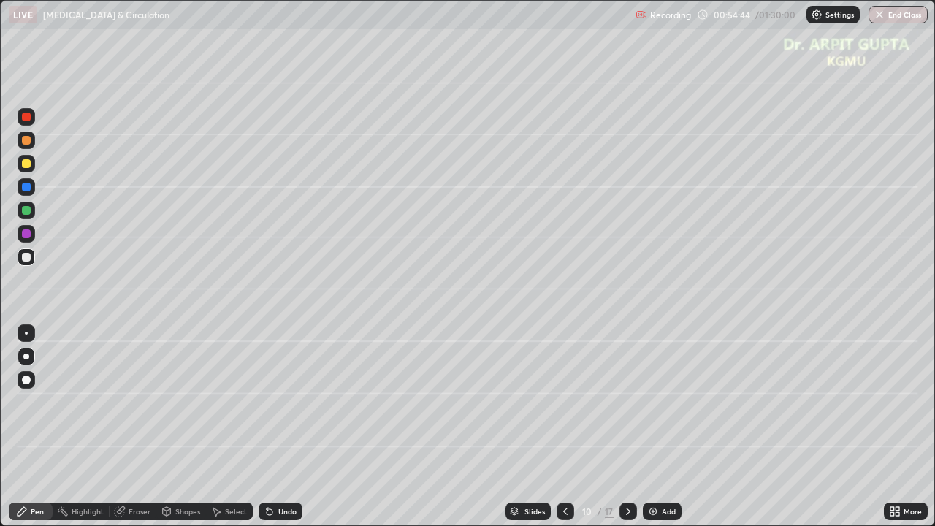
click at [267, 427] on icon at bounding box center [270, 512] width 6 height 6
click at [265, 427] on icon at bounding box center [270, 512] width 12 height 12
click at [264, 427] on icon at bounding box center [270, 512] width 12 height 12
click at [267, 427] on icon at bounding box center [270, 512] width 6 height 6
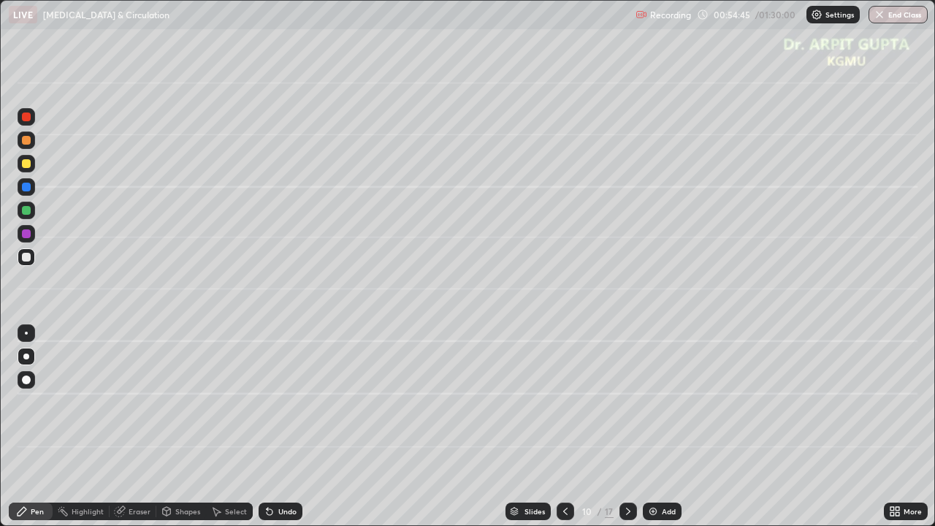
click at [267, 427] on icon at bounding box center [270, 512] width 6 height 6
click at [267, 427] on icon at bounding box center [267, 508] width 1 height 1
click at [278, 427] on div "Undo" at bounding box center [287, 511] width 18 height 7
click at [275, 427] on div "Undo" at bounding box center [281, 512] width 44 height 18
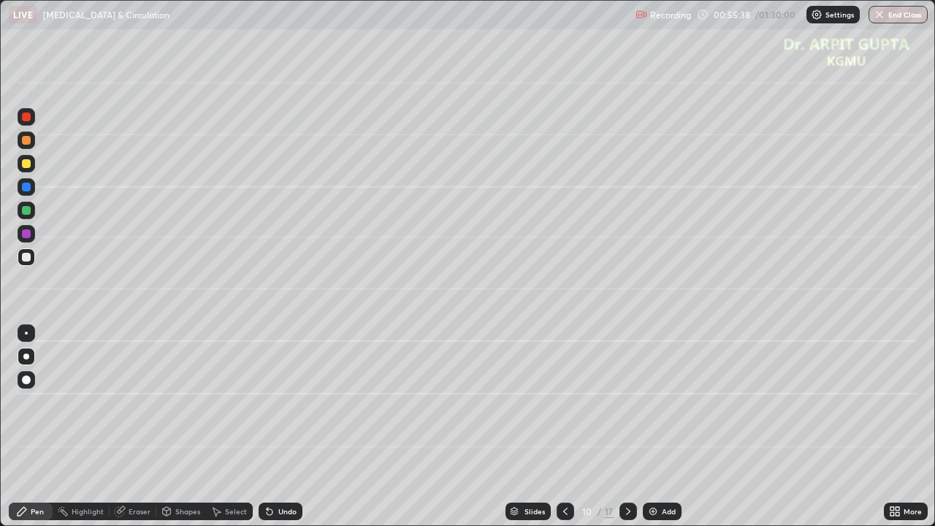
click at [272, 427] on icon at bounding box center [270, 512] width 12 height 12
click at [267, 427] on icon at bounding box center [267, 508] width 1 height 1
click at [29, 208] on div at bounding box center [26, 210] width 9 height 9
click at [282, 427] on div "Undo" at bounding box center [278, 511] width 50 height 29
click at [281, 427] on div "Undo" at bounding box center [281, 512] width 44 height 18
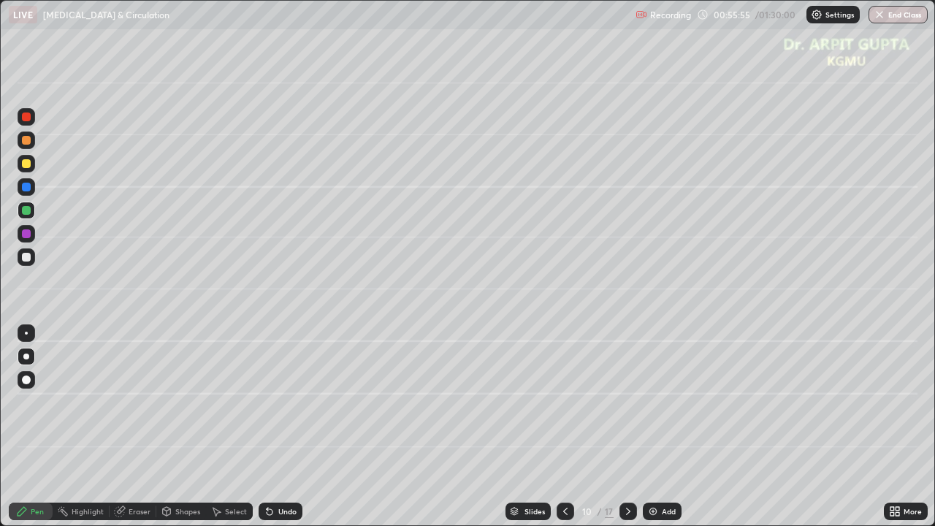
click at [281, 427] on div "Undo" at bounding box center [281, 512] width 44 height 18
click at [34, 148] on div at bounding box center [27, 140] width 18 height 23
click at [26, 256] on div at bounding box center [26, 257] width 9 height 9
click at [26, 139] on div at bounding box center [26, 140] width 9 height 9
click at [28, 259] on div at bounding box center [26, 257] width 9 height 9
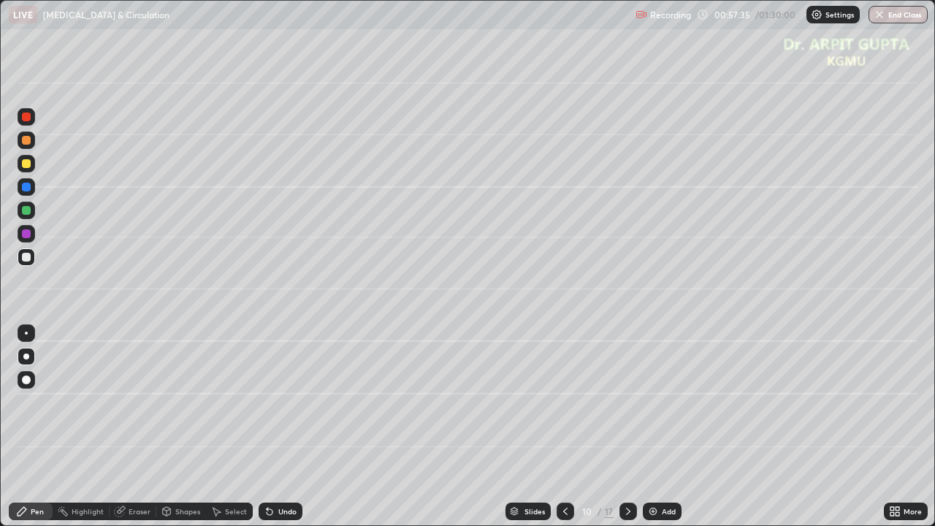
click at [265, 427] on icon at bounding box center [270, 512] width 12 height 12
click at [267, 427] on icon at bounding box center [267, 508] width 1 height 1
click at [29, 209] on div at bounding box center [26, 210] width 9 height 9
click at [27, 257] on div at bounding box center [26, 257] width 9 height 9
click at [28, 213] on div at bounding box center [26, 210] width 9 height 9
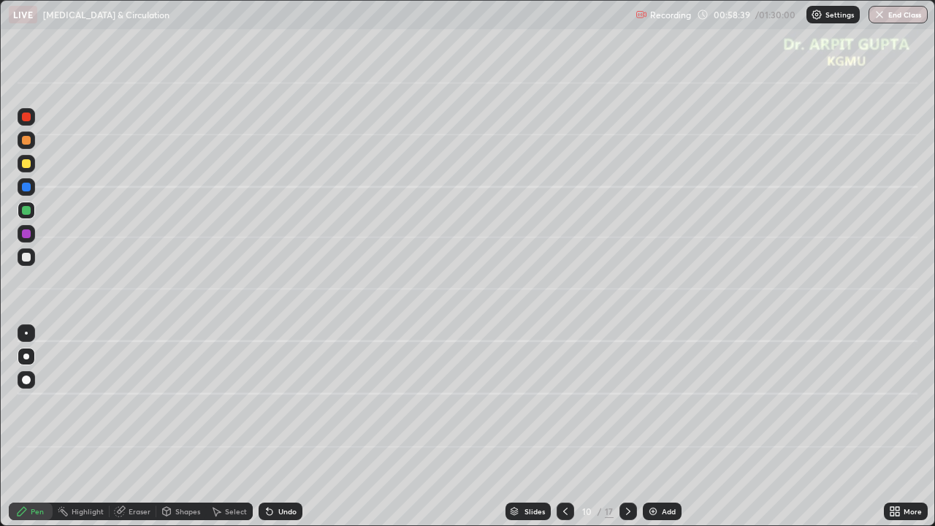
click at [27, 164] on div at bounding box center [26, 163] width 9 height 9
click at [23, 237] on div at bounding box center [27, 234] width 18 height 18
click at [634, 427] on div at bounding box center [629, 512] width 18 height 18
click at [28, 166] on div at bounding box center [26, 163] width 9 height 9
click at [25, 386] on div at bounding box center [27, 380] width 18 height 18
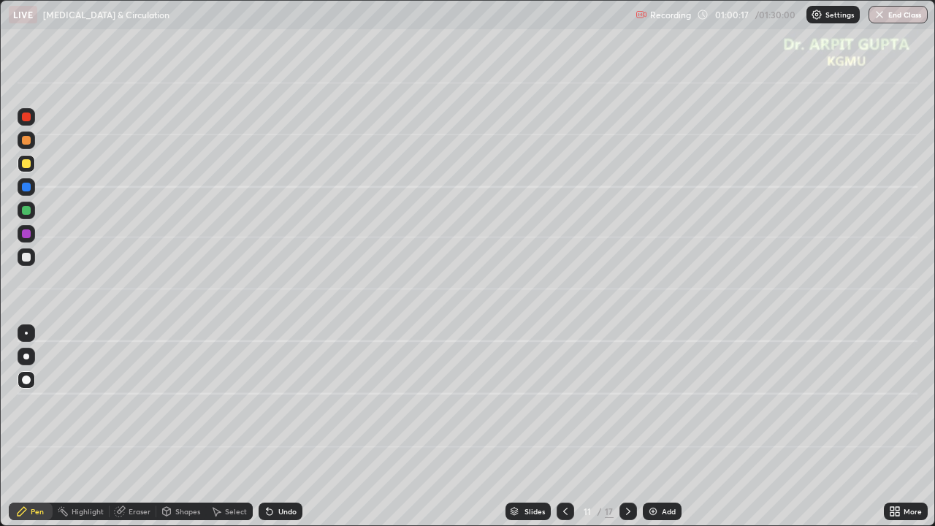
click at [564, 427] on icon at bounding box center [566, 512] width 12 height 12
click at [625, 427] on icon at bounding box center [629, 512] width 12 height 12
click at [27, 210] on div at bounding box center [26, 210] width 9 height 9
click at [26, 354] on div at bounding box center [26, 357] width 6 height 6
click at [29, 256] on div at bounding box center [26, 257] width 9 height 9
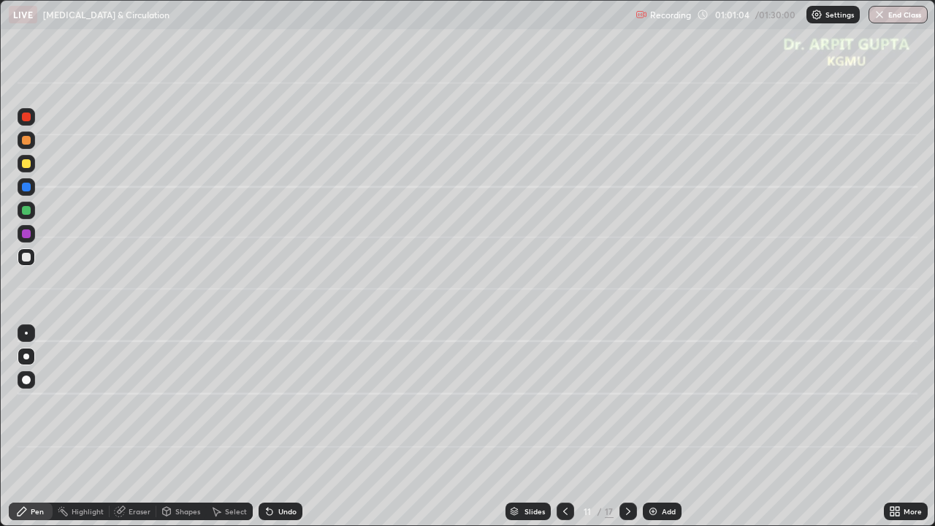
click at [27, 140] on div at bounding box center [26, 140] width 9 height 9
click at [26, 376] on div at bounding box center [26, 380] width 9 height 9
click at [26, 256] on div at bounding box center [26, 257] width 9 height 9
click at [26, 357] on div at bounding box center [26, 357] width 6 height 6
click at [292, 427] on div "Undo" at bounding box center [281, 512] width 44 height 18
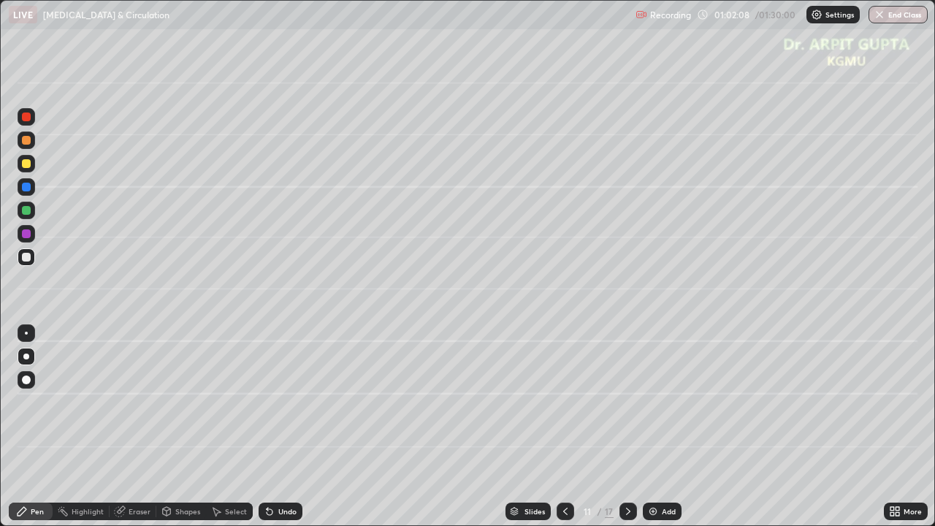
click at [290, 427] on div "Undo" at bounding box center [287, 511] width 18 height 7
click at [24, 209] on div at bounding box center [26, 210] width 9 height 9
click at [265, 427] on icon at bounding box center [270, 512] width 12 height 12
click at [25, 253] on div at bounding box center [26, 257] width 9 height 9
click at [26, 354] on div at bounding box center [26, 357] width 6 height 6
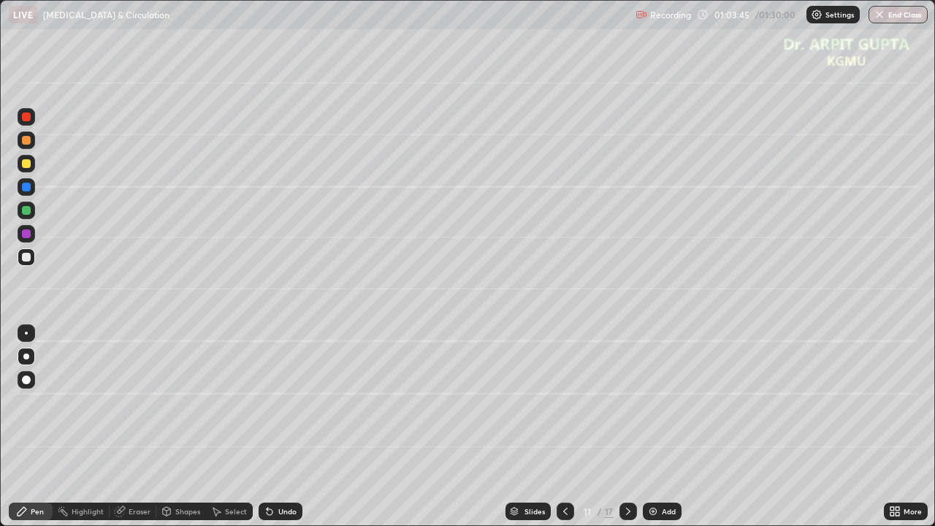
click at [28, 237] on div at bounding box center [26, 233] width 9 height 9
click at [29, 211] on div at bounding box center [26, 210] width 9 height 9
click at [29, 162] on div at bounding box center [26, 163] width 9 height 9
click at [27, 210] on div at bounding box center [26, 210] width 9 height 9
click at [27, 257] on div at bounding box center [26, 257] width 9 height 9
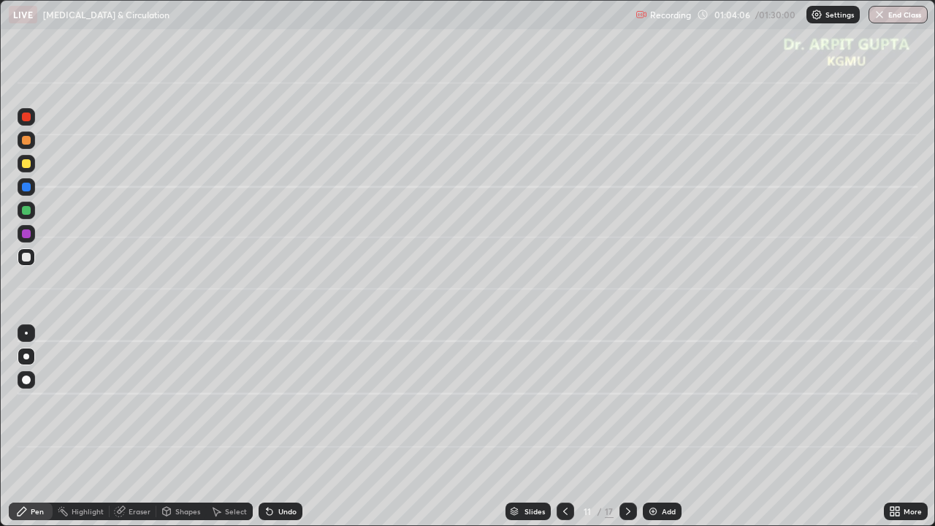
click at [26, 190] on div at bounding box center [26, 187] width 9 height 9
click at [26, 213] on div at bounding box center [26, 210] width 9 height 9
click at [278, 427] on div "Undo" at bounding box center [287, 511] width 18 height 7
click at [274, 427] on div "Undo" at bounding box center [281, 512] width 44 height 18
click at [26, 186] on div at bounding box center [26, 187] width 9 height 9
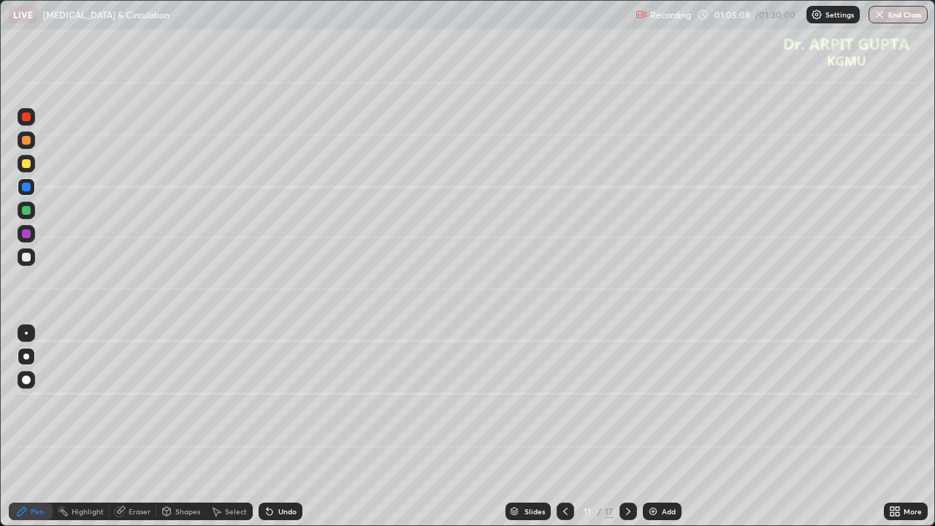
click at [27, 260] on div at bounding box center [26, 257] width 9 height 9
click at [267, 427] on icon at bounding box center [267, 508] width 1 height 1
click at [25, 209] on div at bounding box center [26, 210] width 9 height 9
click at [283, 427] on div "Undo" at bounding box center [287, 511] width 18 height 7
click at [28, 259] on div at bounding box center [26, 257] width 9 height 9
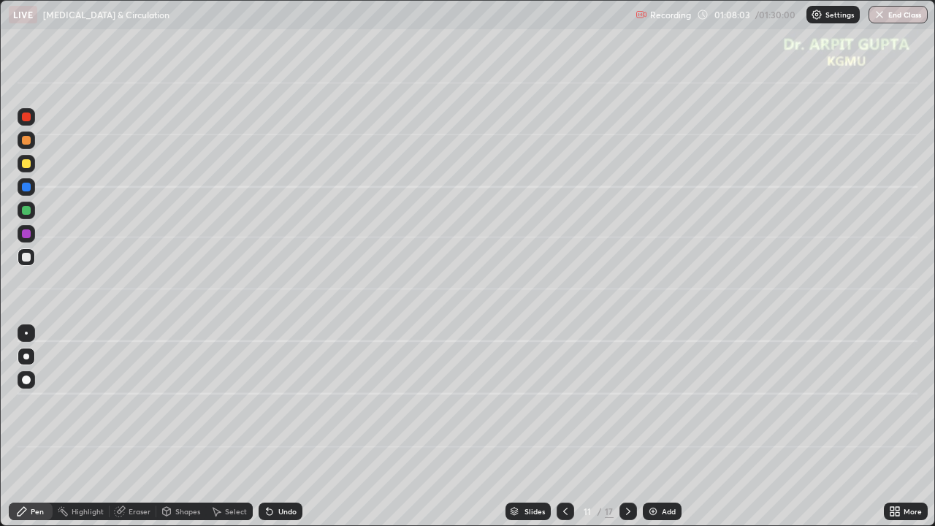
click at [20, 253] on div at bounding box center [27, 257] width 18 height 18
click at [294, 427] on div "Undo" at bounding box center [281, 512] width 44 height 18
click at [292, 427] on div "Undo" at bounding box center [287, 511] width 18 height 7
click at [294, 427] on div "Undo" at bounding box center [281, 512] width 44 height 18
click at [627, 427] on icon at bounding box center [629, 512] width 12 height 12
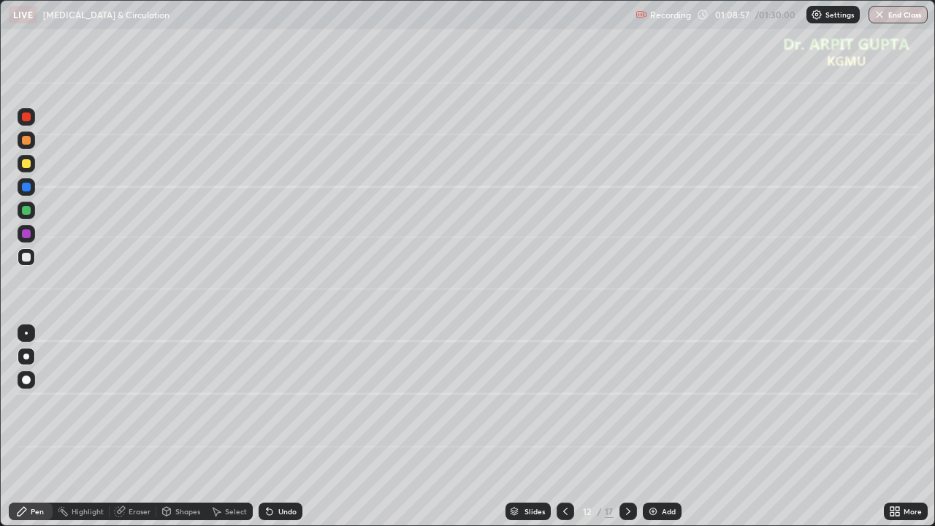
click at [34, 163] on div at bounding box center [27, 164] width 18 height 18
click at [277, 427] on div "Undo" at bounding box center [281, 512] width 44 height 18
click at [278, 427] on div "Undo" at bounding box center [281, 512] width 44 height 18
click at [265, 427] on icon at bounding box center [270, 512] width 12 height 12
click at [264, 427] on icon at bounding box center [270, 512] width 12 height 12
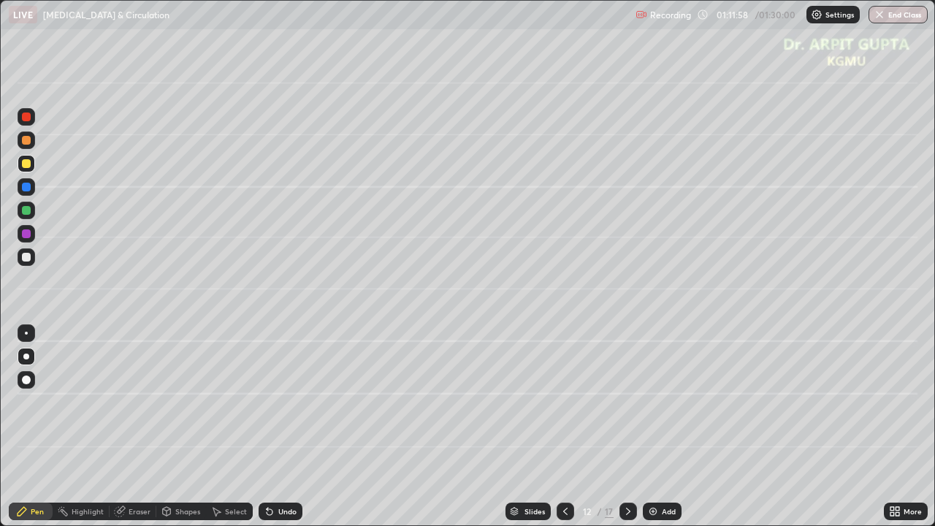
click at [264, 427] on icon at bounding box center [270, 512] width 12 height 12
click at [29, 261] on div at bounding box center [26, 257] width 9 height 9
click at [23, 212] on div at bounding box center [26, 210] width 9 height 9
click at [26, 211] on div at bounding box center [26, 210] width 9 height 9
click at [274, 427] on div "Undo" at bounding box center [281, 512] width 44 height 18
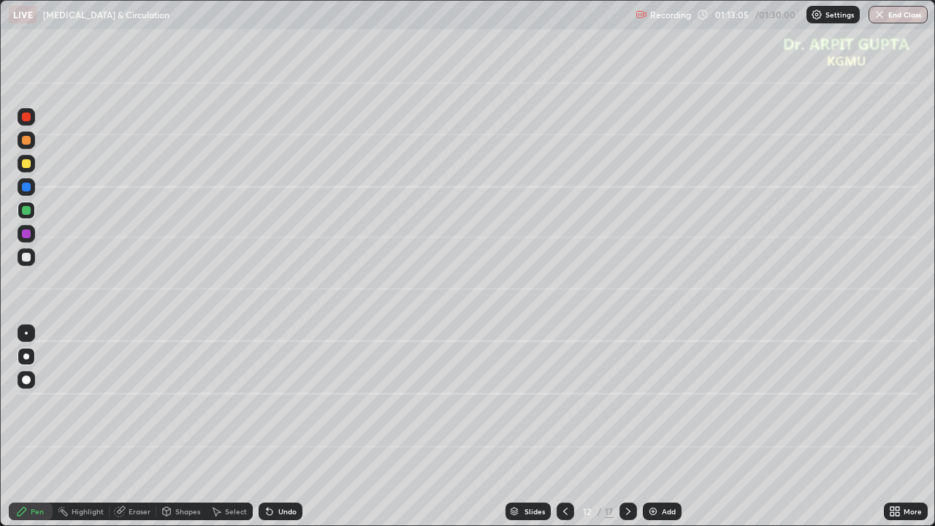
click at [279, 427] on div "Undo" at bounding box center [287, 511] width 18 height 7
click at [297, 427] on div "Undo" at bounding box center [281, 512] width 44 height 18
click at [144, 427] on div "Eraser" at bounding box center [140, 511] width 22 height 7
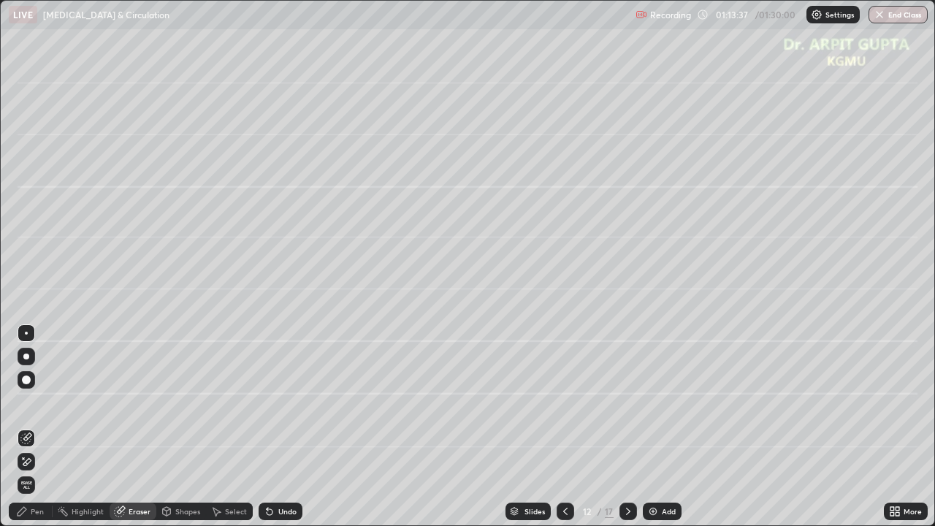
click at [39, 427] on div "Pen" at bounding box center [37, 511] width 13 height 7
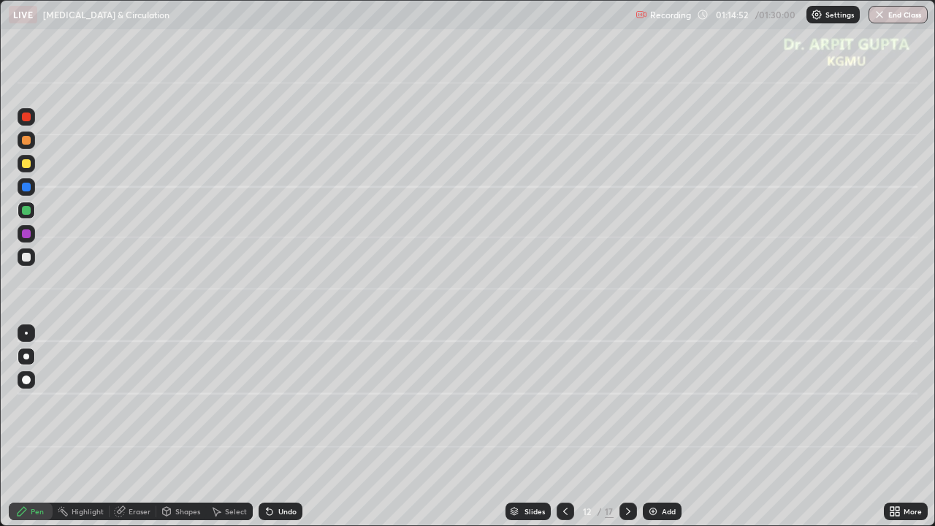
click at [274, 427] on div "Undo" at bounding box center [281, 512] width 44 height 18
click at [284, 427] on div "Undo" at bounding box center [281, 512] width 44 height 18
click at [282, 427] on div "Undo" at bounding box center [281, 512] width 44 height 18
click at [289, 427] on div "Undo" at bounding box center [281, 512] width 44 height 18
click at [288, 427] on div "Undo" at bounding box center [287, 511] width 18 height 7
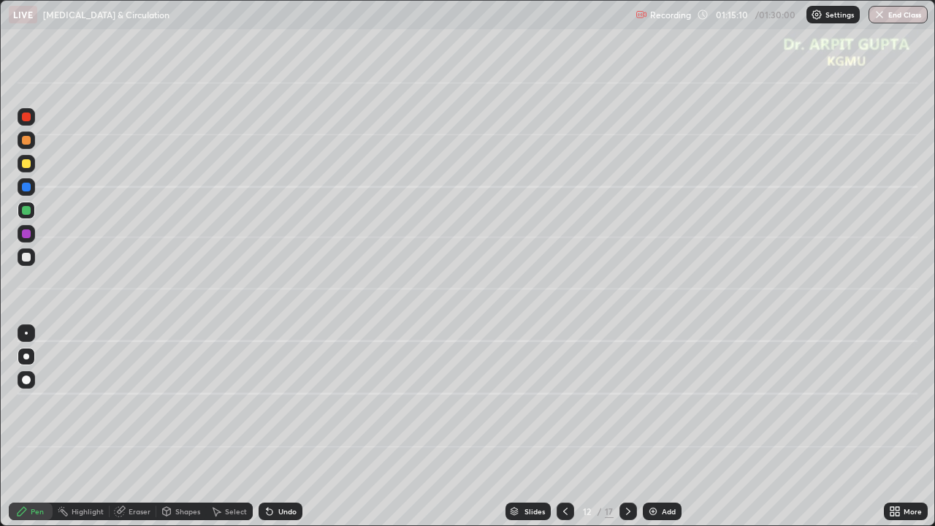
click at [28, 260] on div at bounding box center [26, 257] width 9 height 9
click at [25, 210] on div at bounding box center [26, 210] width 9 height 9
click at [28, 167] on div at bounding box center [26, 163] width 9 height 9
click at [267, 427] on icon at bounding box center [270, 512] width 6 height 6
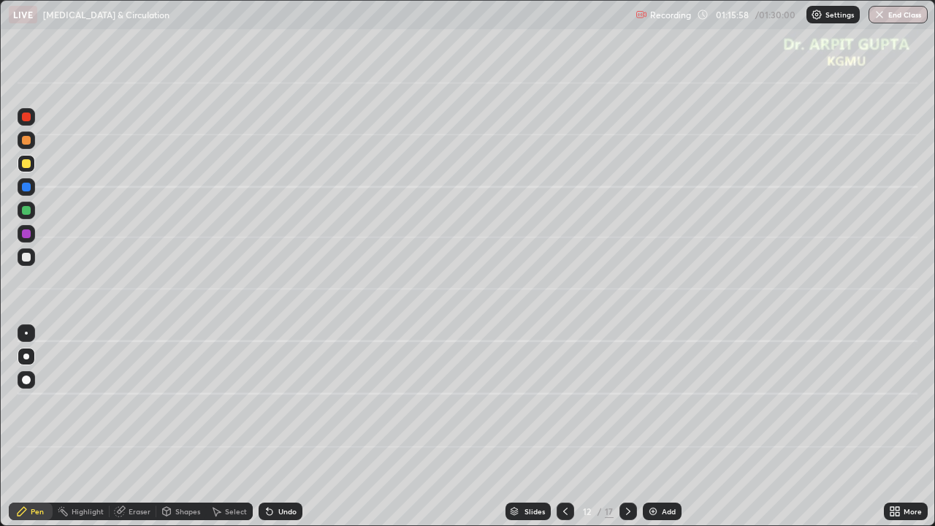
click at [267, 427] on icon at bounding box center [267, 508] width 1 height 1
click at [264, 427] on icon at bounding box center [270, 512] width 12 height 12
click at [267, 427] on icon at bounding box center [270, 512] width 6 height 6
click at [145, 427] on div "Eraser" at bounding box center [140, 511] width 22 height 7
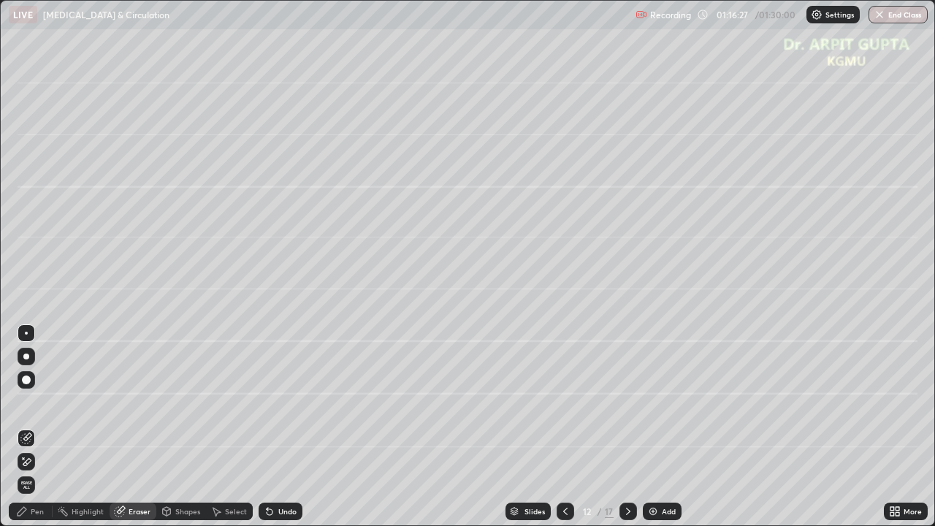
click at [34, 427] on div "Pen" at bounding box center [37, 511] width 13 height 7
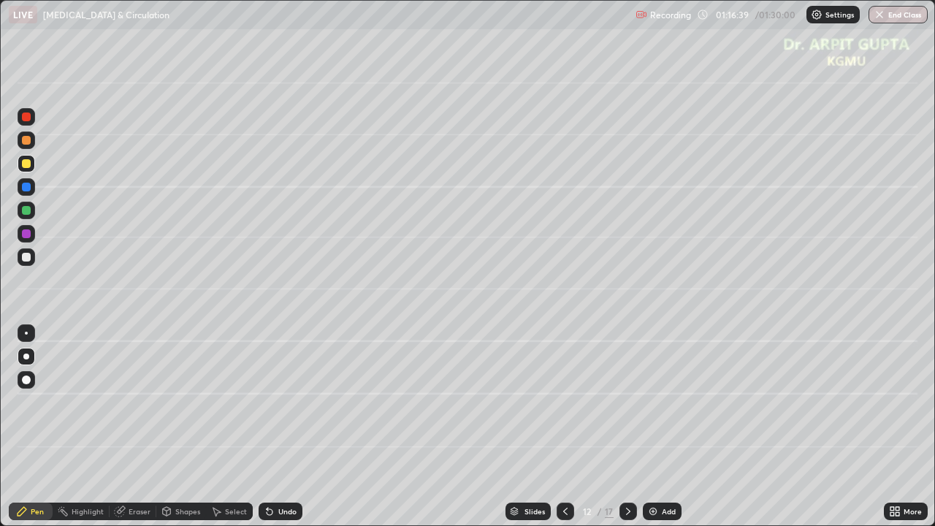
click at [564, 427] on icon at bounding box center [566, 512] width 12 height 12
click at [627, 427] on icon at bounding box center [629, 512] width 12 height 12
click at [27, 259] on div at bounding box center [26, 257] width 9 height 9
click at [627, 427] on icon at bounding box center [629, 512] width 12 height 12
click at [278, 427] on div "Undo" at bounding box center [287, 511] width 18 height 7
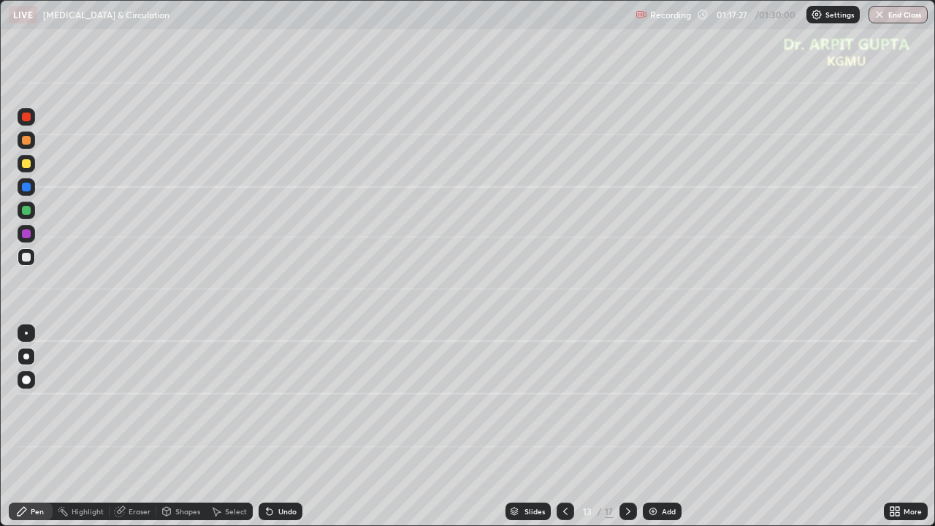
click at [28, 214] on div at bounding box center [26, 210] width 9 height 9
click at [28, 260] on div at bounding box center [26, 257] width 9 height 9
click at [28, 209] on div at bounding box center [26, 210] width 9 height 9
click at [569, 427] on icon at bounding box center [566, 512] width 12 height 12
click at [566, 427] on icon at bounding box center [566, 512] width 12 height 12
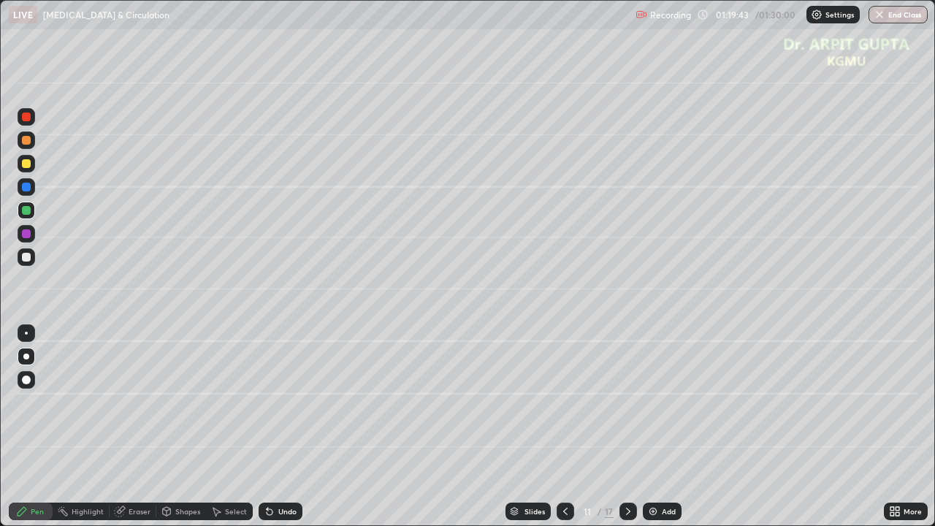
click at [634, 427] on div at bounding box center [629, 511] width 18 height 29
click at [627, 427] on icon at bounding box center [629, 512] width 12 height 12
click at [881, 14] on img "button" at bounding box center [880, 15] width 12 height 12
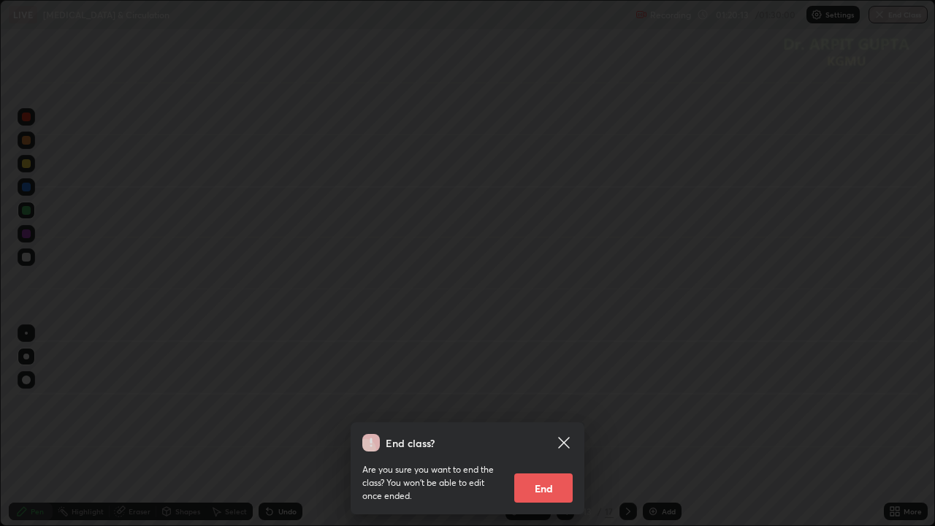
click at [541, 427] on button "End" at bounding box center [543, 488] width 58 height 29
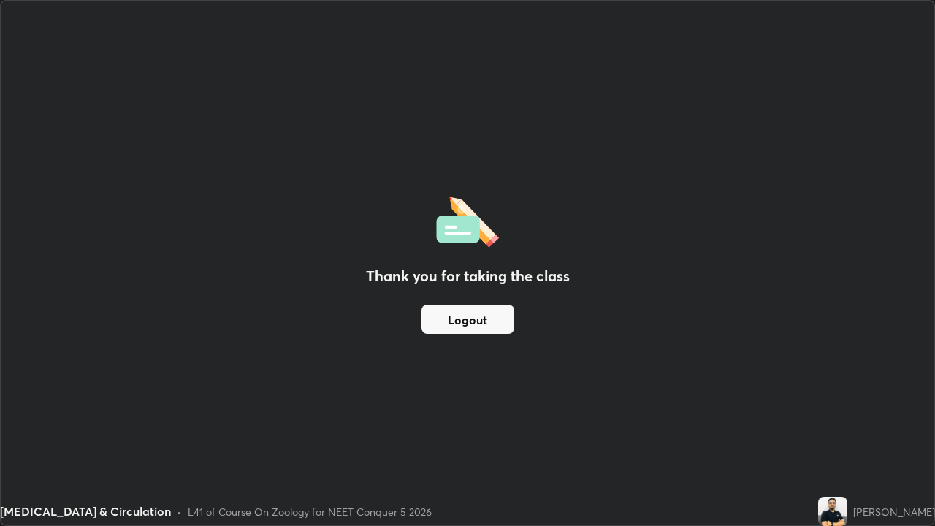
click at [446, 324] on button "Logout" at bounding box center [468, 319] width 93 height 29
click at [489, 316] on button "Logout" at bounding box center [468, 319] width 93 height 29
